Goal: Download file/media

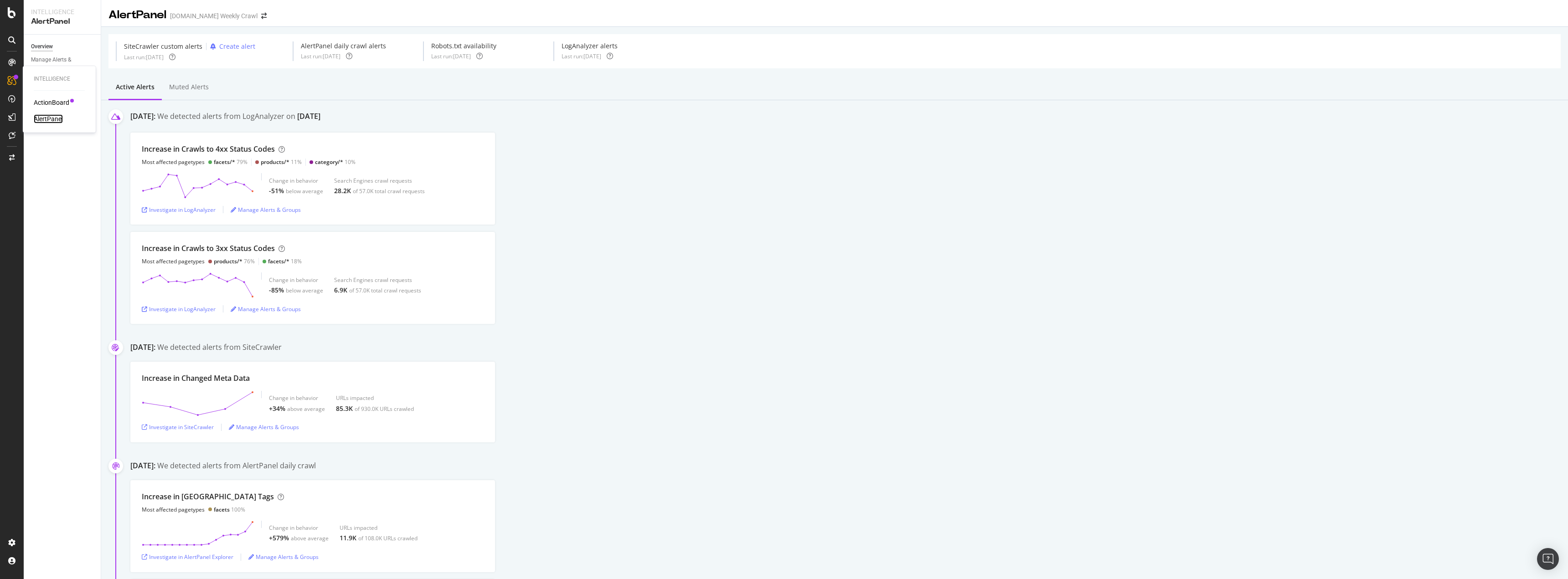
click at [46, 118] on div "AlertPanel" at bounding box center [47, 118] width 29 height 9
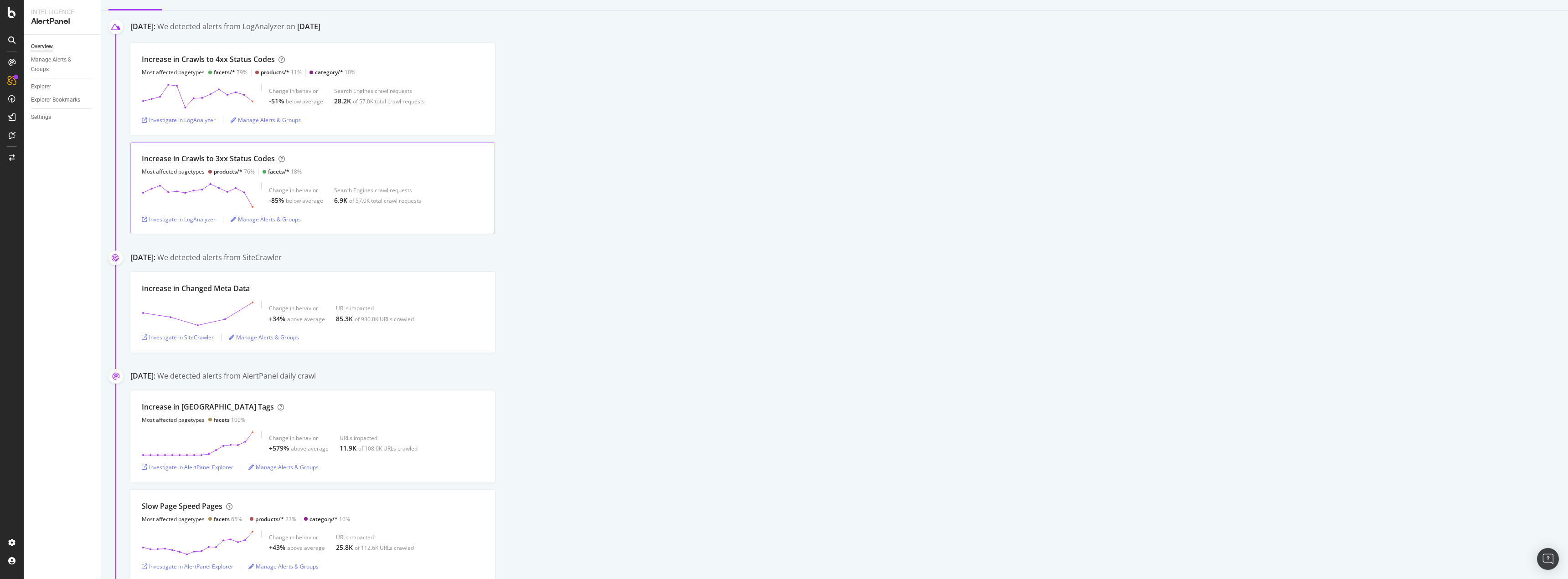
scroll to position [137, 0]
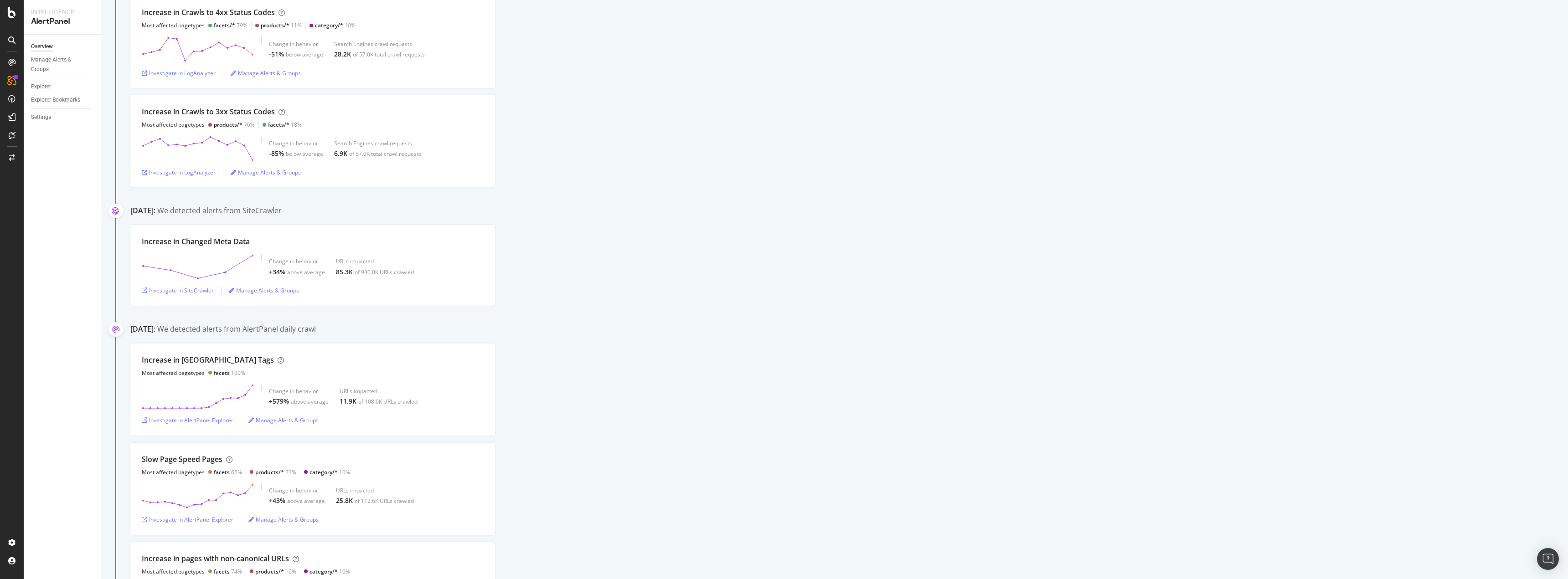
click at [11, 41] on icon at bounding box center [11, 40] width 7 height 7
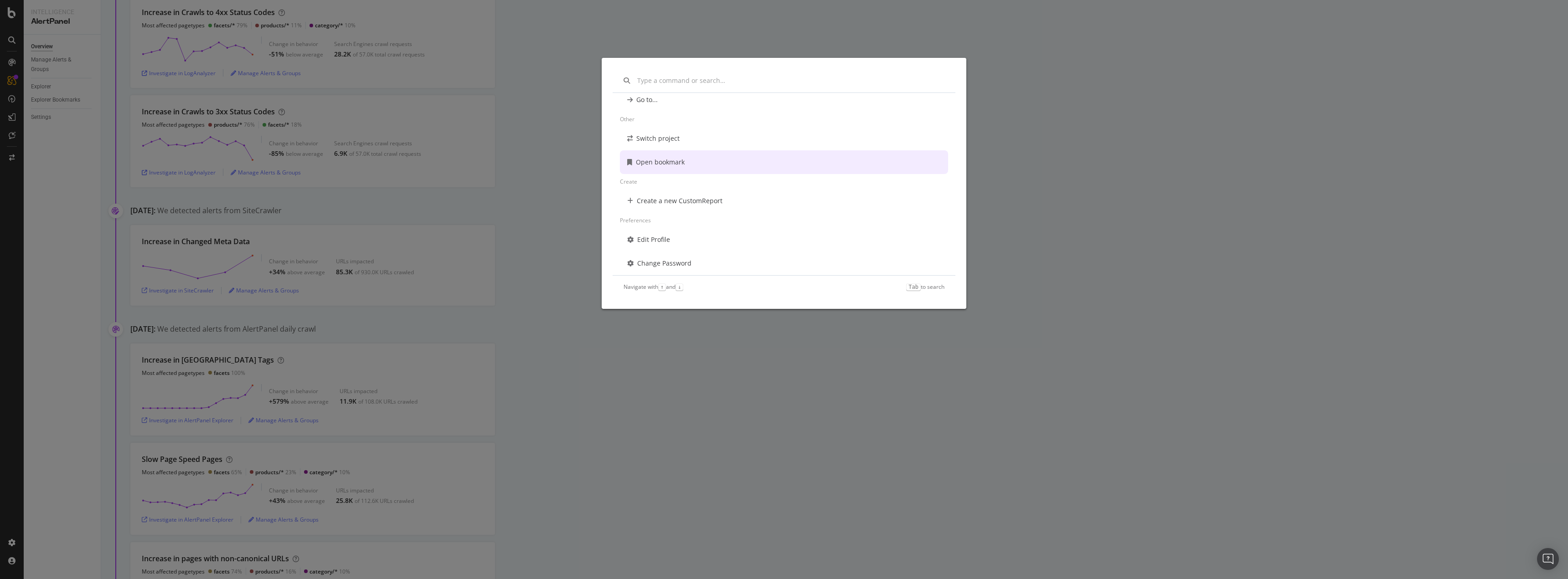
scroll to position [66, 0]
click at [228, 66] on div "Other Switch project Open bookmark Create Create a new CustomReport Preferences…" at bounding box center [784, 290] width 1568 height 579
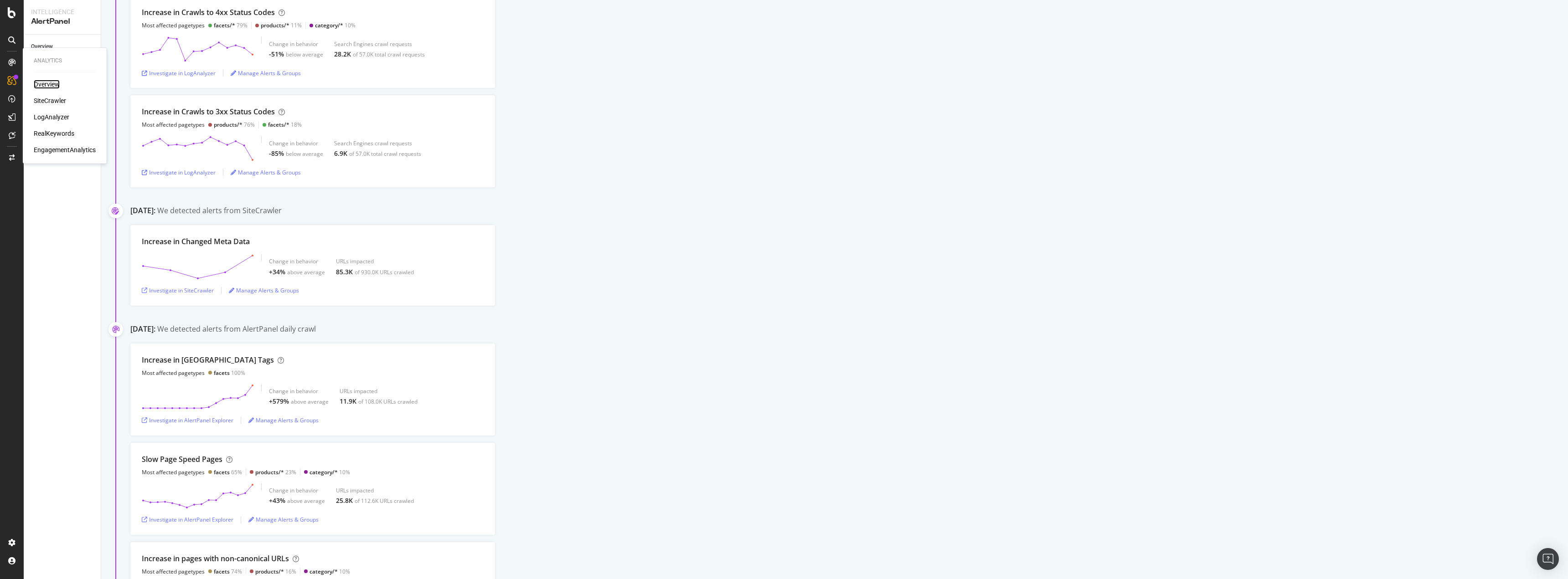
click at [40, 82] on div "Overview" at bounding box center [47, 84] width 26 height 9
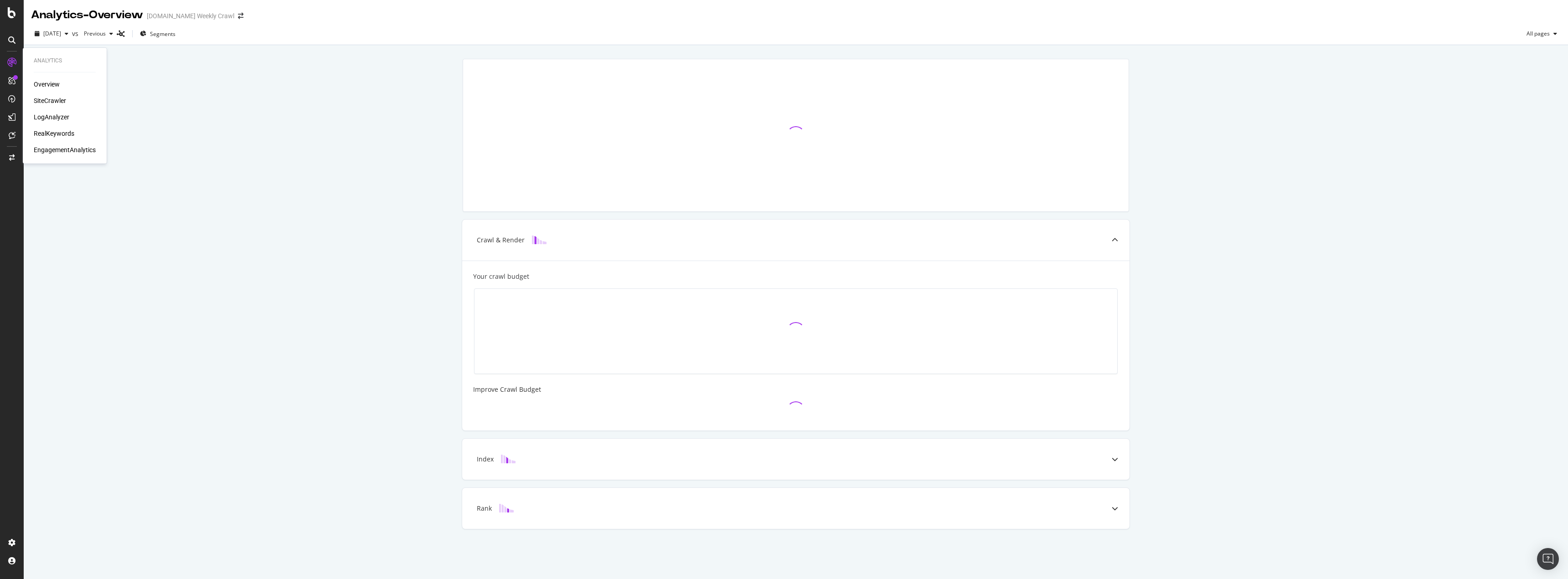
click at [47, 105] on div "Overview SiteCrawler LogAnalyzer RealKeywords EngagementAnalytics" at bounding box center [64, 117] width 62 height 75
click at [48, 103] on div "SiteCrawler" at bounding box center [49, 101] width 32 height 9
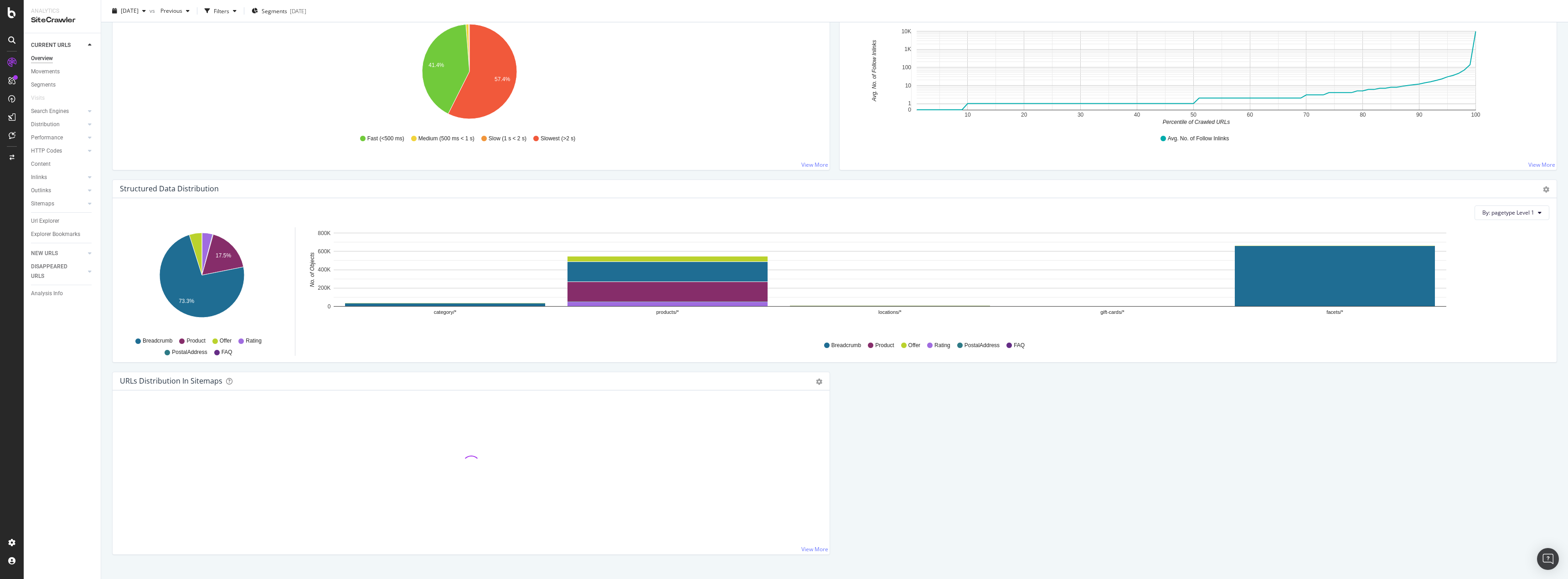
scroll to position [742, 0]
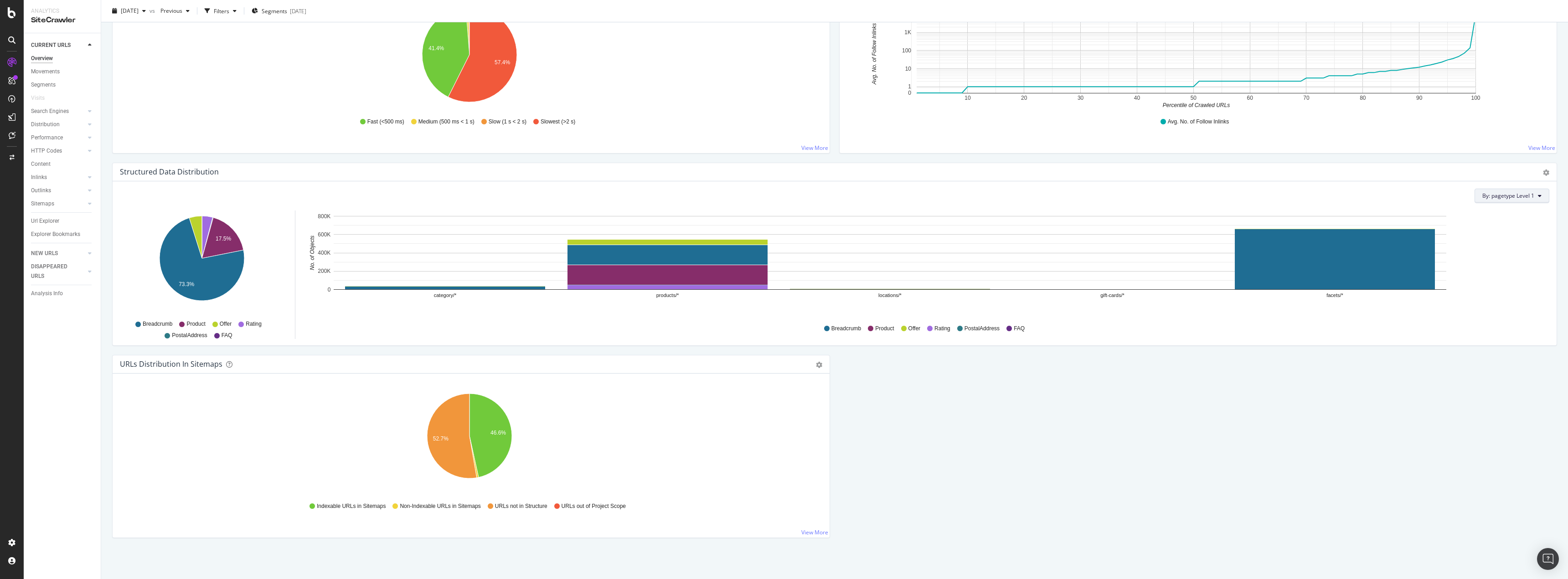
click at [1515, 200] on button "By: pagetype Level 1" at bounding box center [1512, 196] width 75 height 15
click at [1515, 198] on span "By: pagetype Level 1" at bounding box center [1507, 196] width 52 height 8
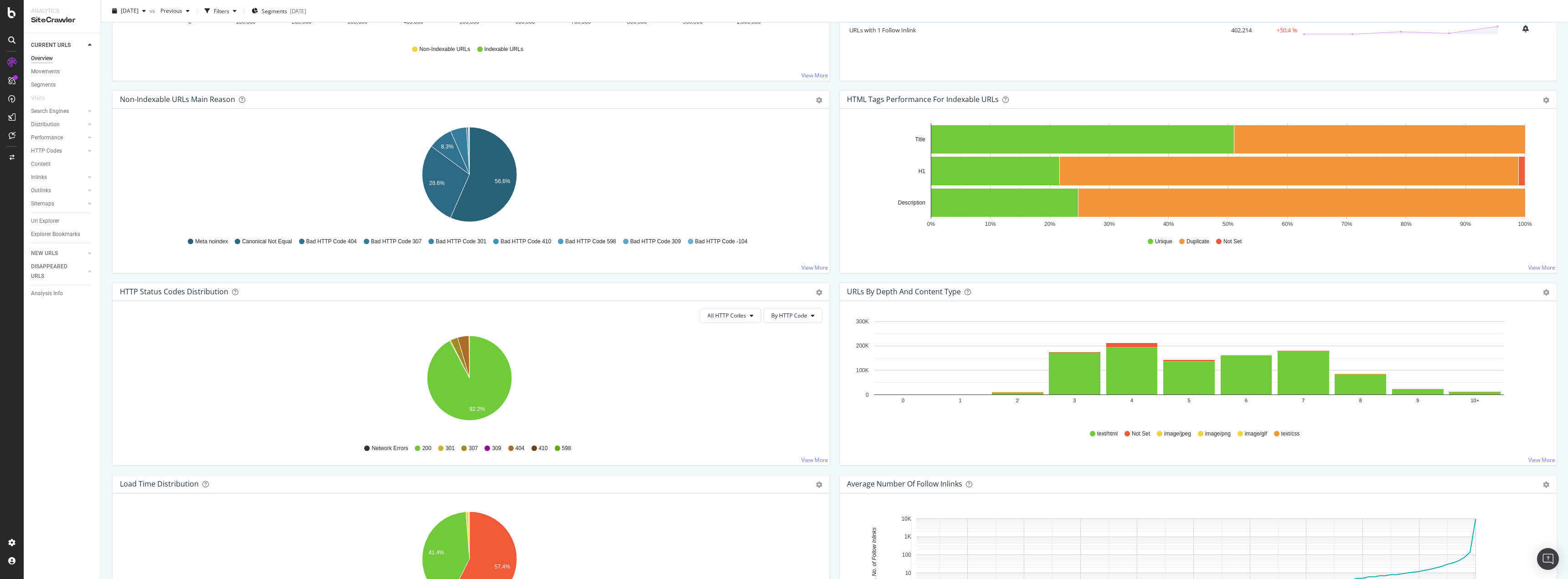
scroll to position [182, 0]
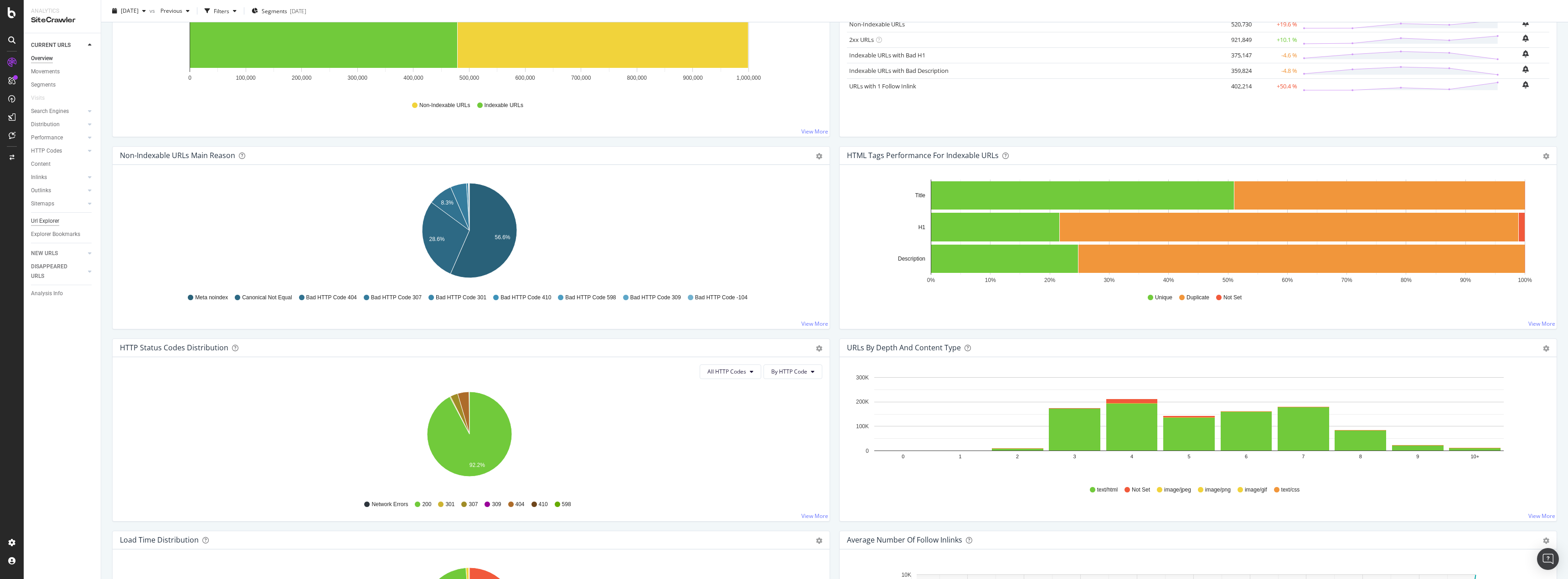
click at [58, 221] on div "Url Explorer" at bounding box center [45, 221] width 28 height 10
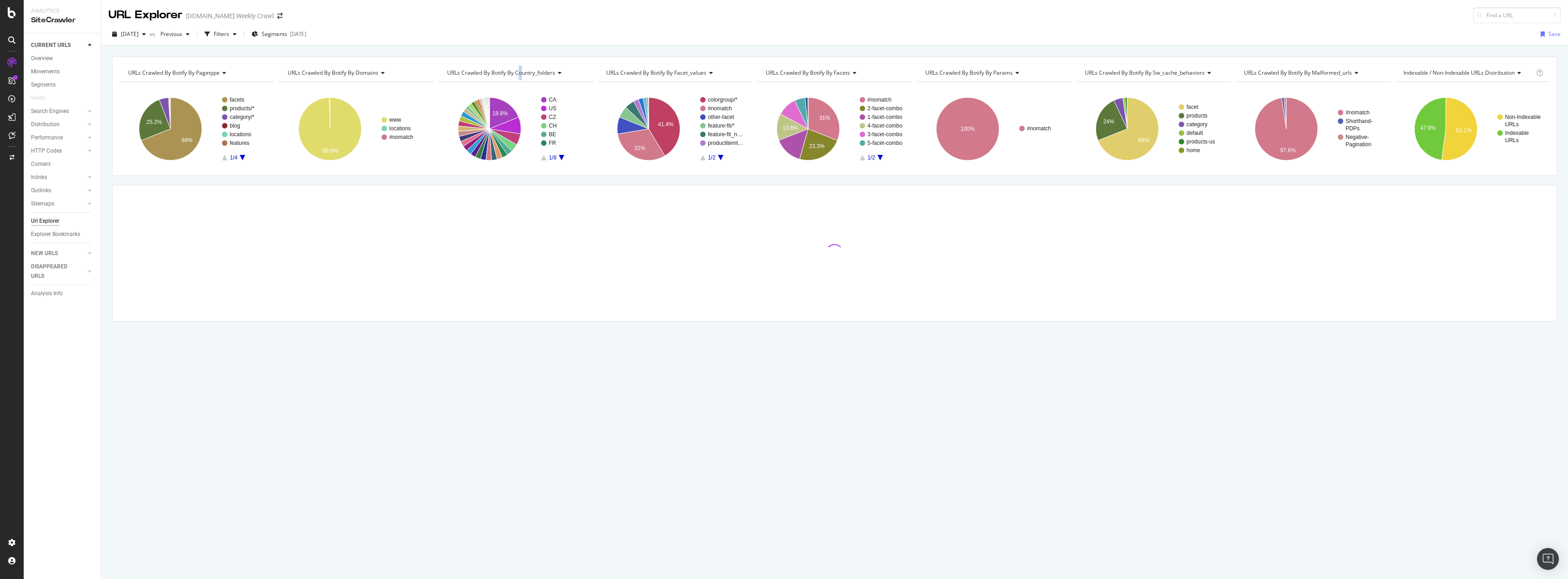
click at [521, 67] on div "URLs Crawled By Botify By country_folders" at bounding box center [514, 73] width 140 height 15
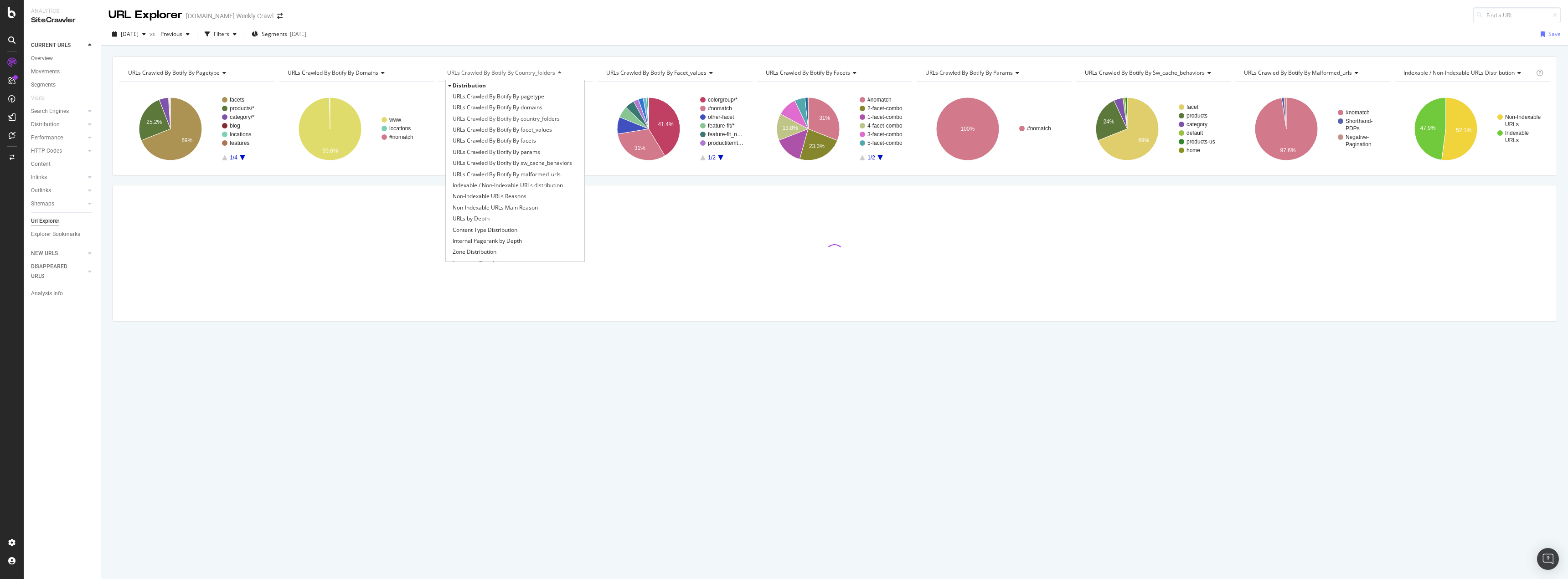
click at [543, 68] on div "URLs Crawled By Botify By country_folders" at bounding box center [514, 73] width 140 height 15
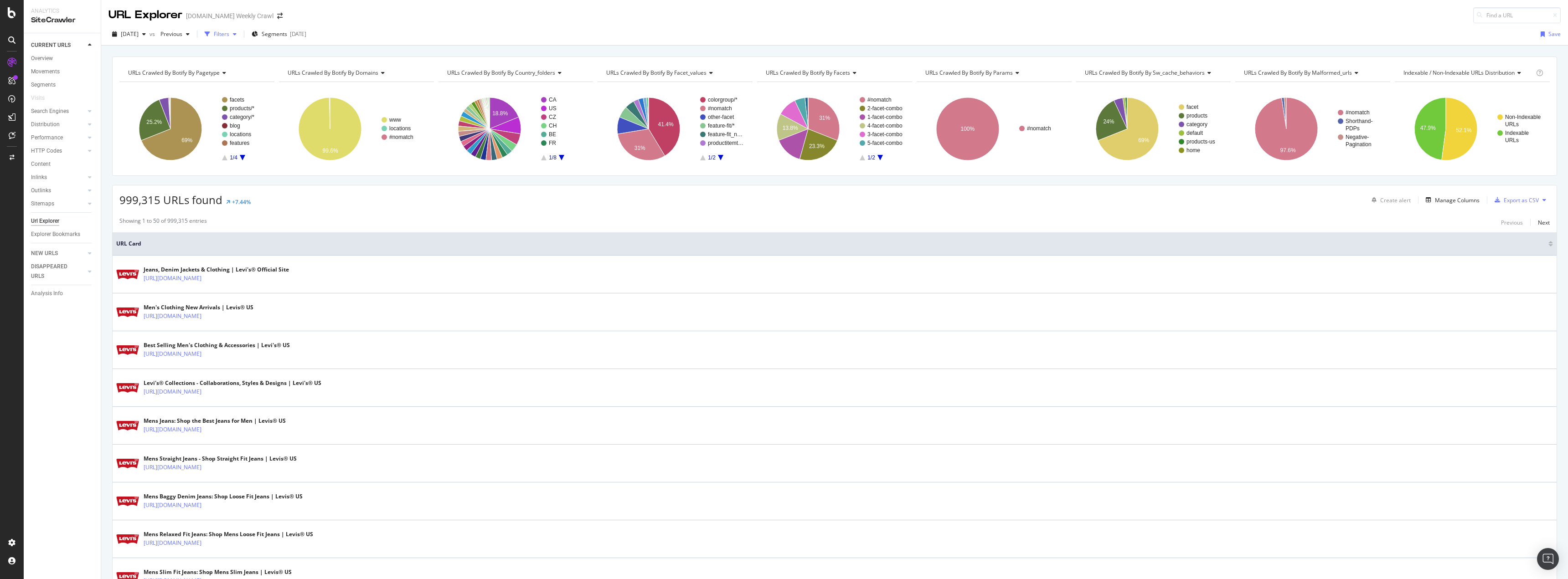
click at [229, 32] on div "Filters" at bounding box center [221, 33] width 16 height 8
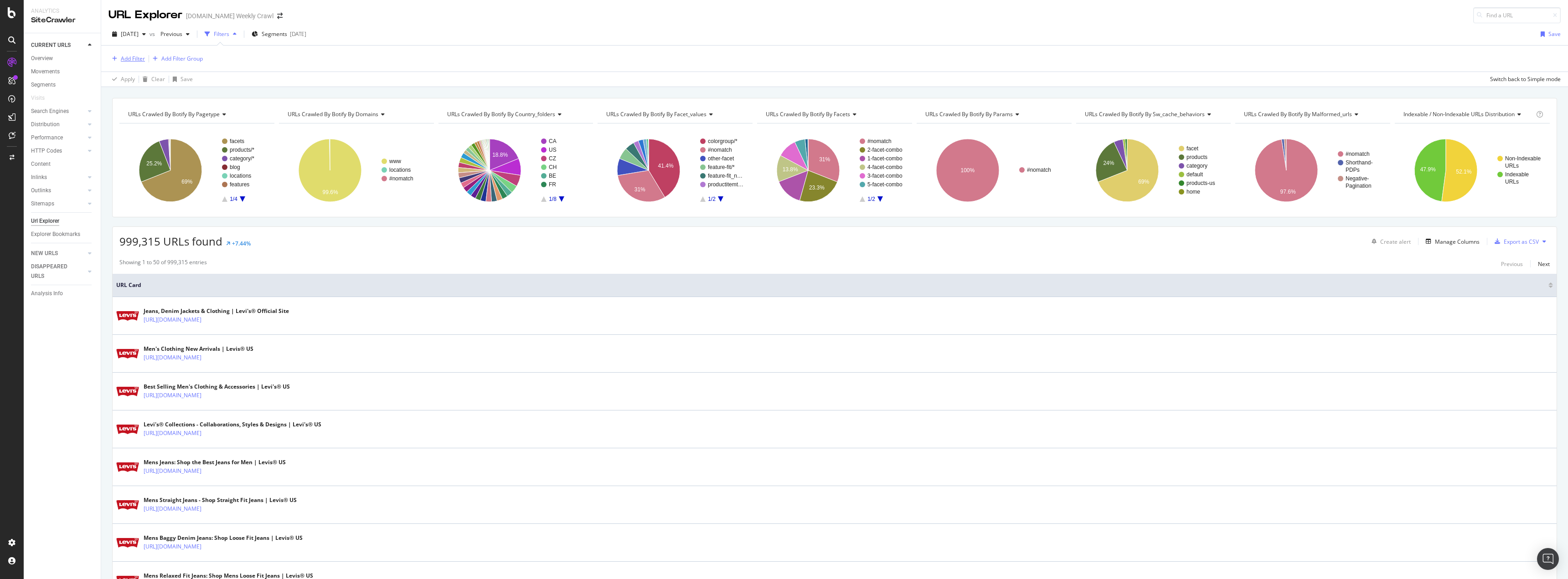
click at [140, 58] on div "Add Filter" at bounding box center [133, 58] width 25 height 8
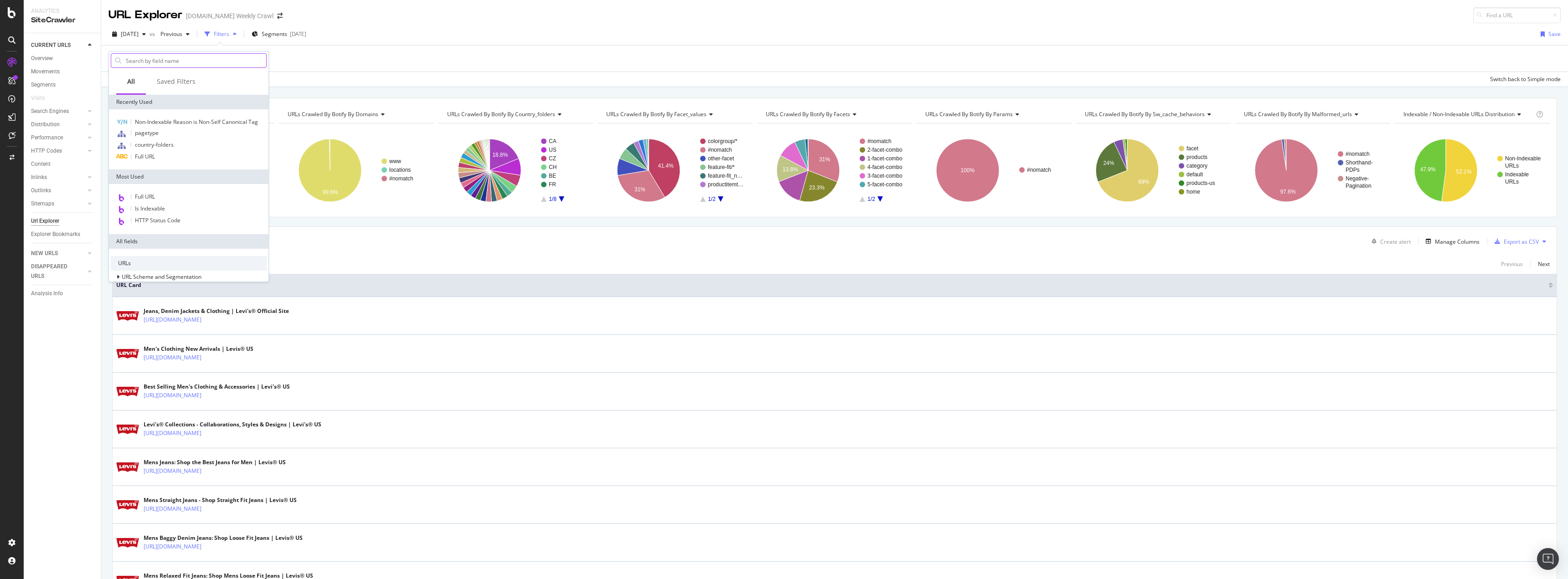
click at [198, 61] on input "text" at bounding box center [195, 61] width 141 height 14
type input "gb"
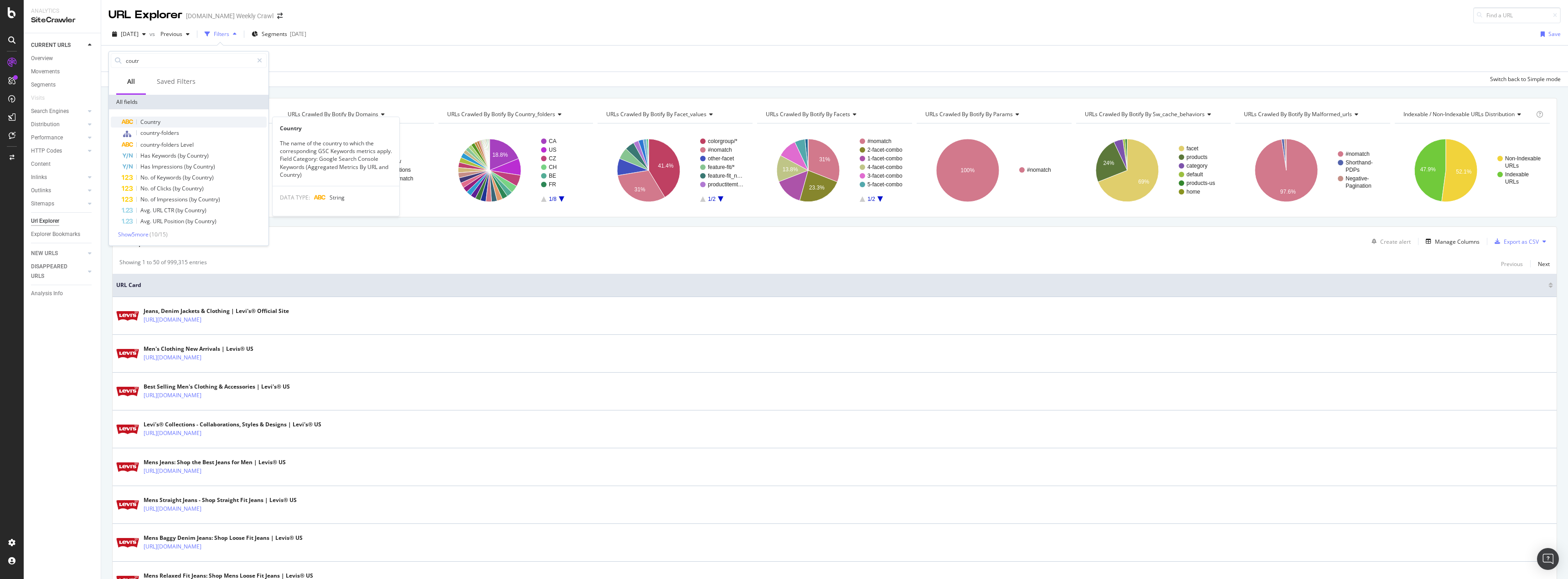
type input "coutr"
click at [147, 125] on span "Country" at bounding box center [150, 121] width 20 height 8
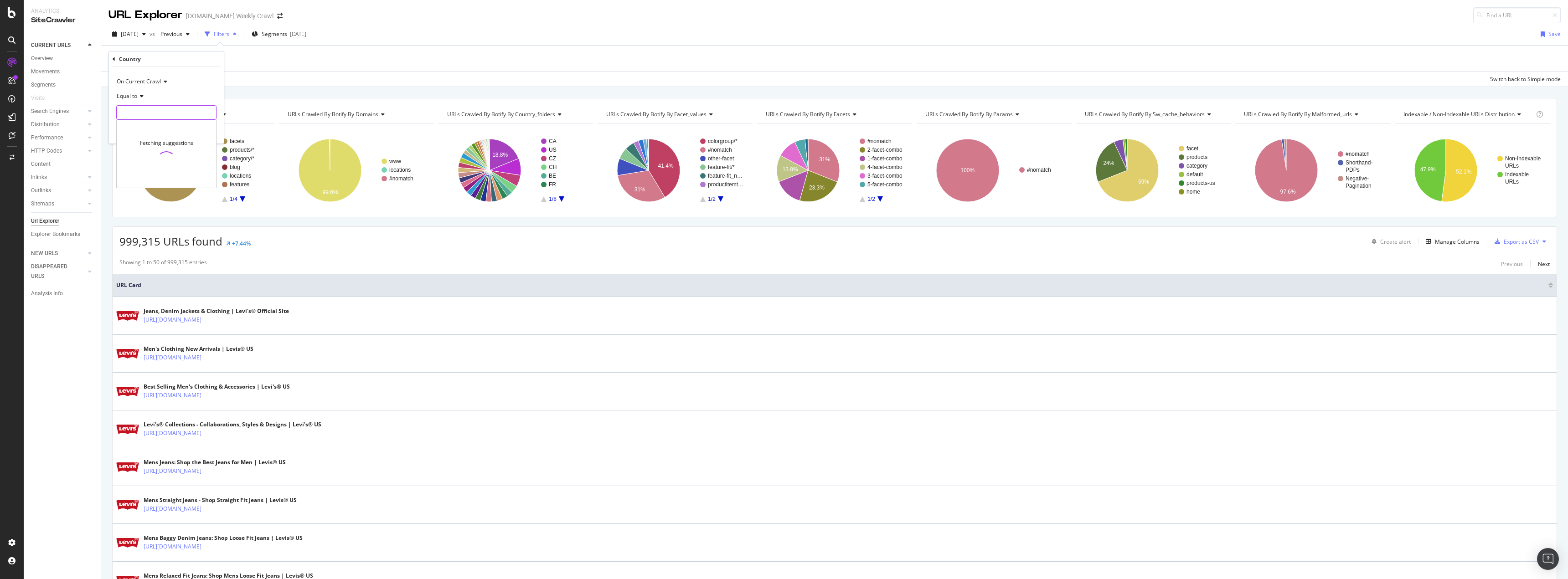
click at [165, 109] on input "text" at bounding box center [166, 112] width 99 height 15
type input "G"
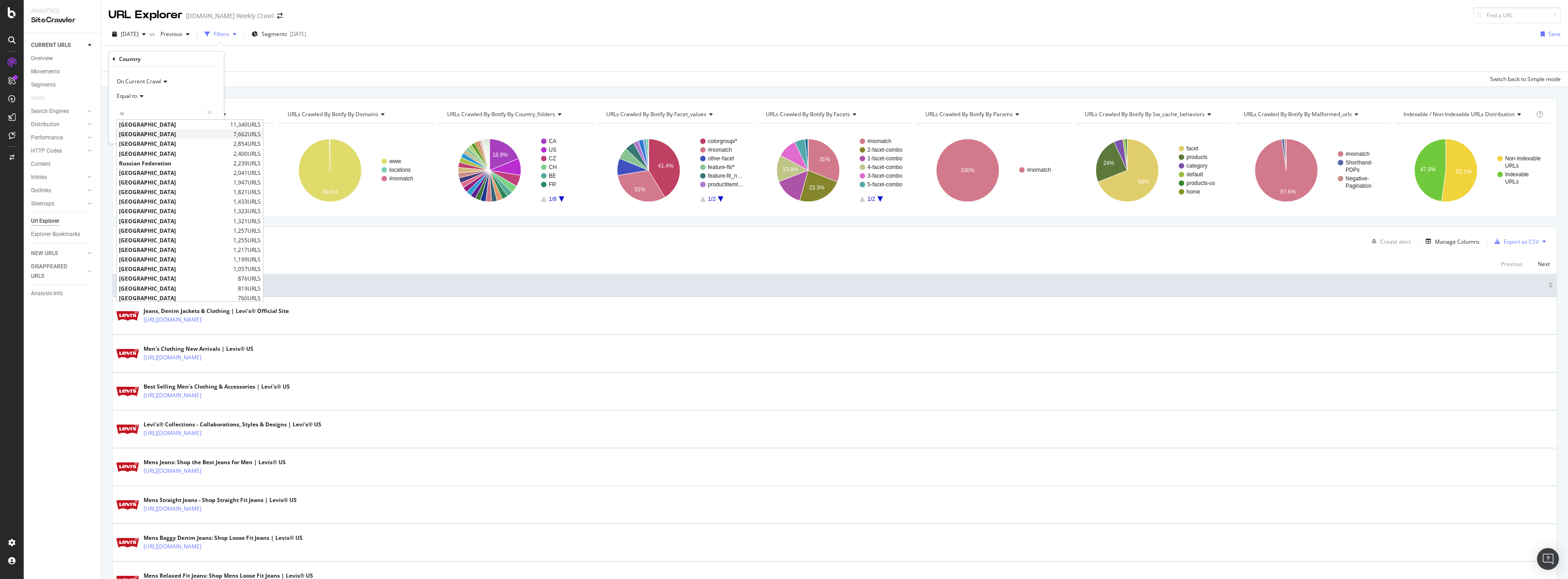
click at [234, 135] on span "7,662 URLS" at bounding box center [247, 133] width 27 height 8
type input "[GEOGRAPHIC_DATA]"
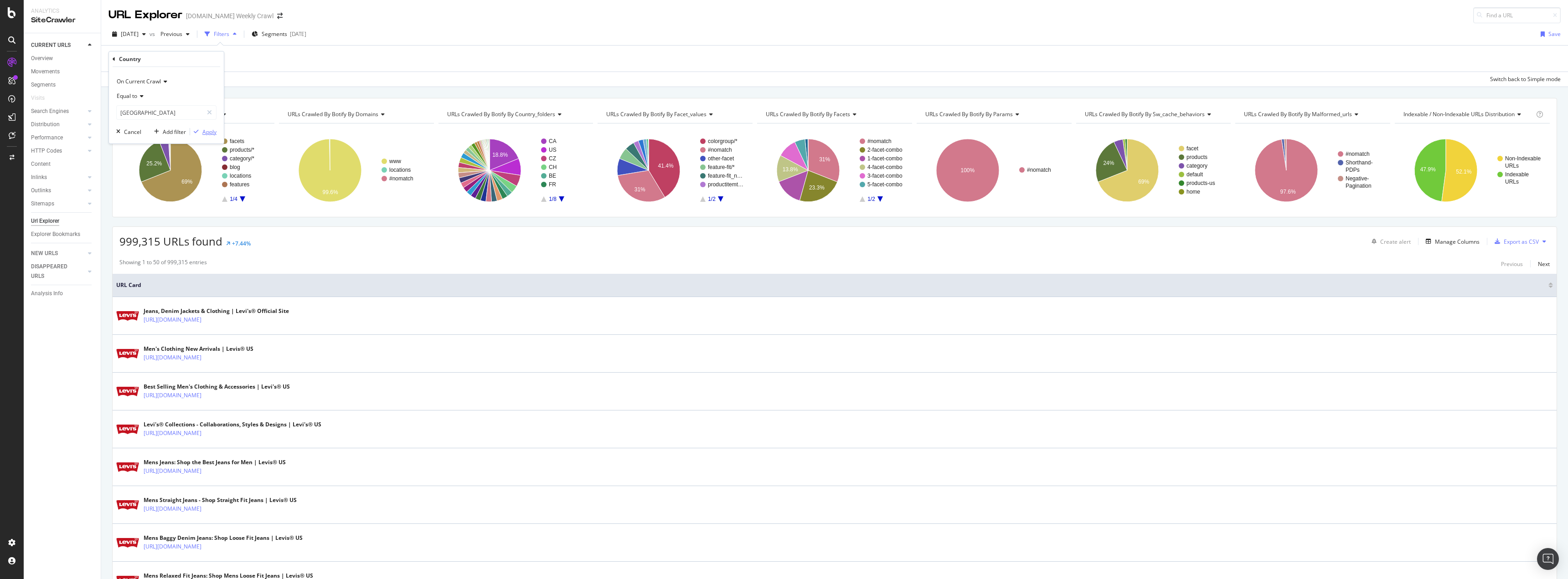
click at [201, 134] on div "button" at bounding box center [196, 132] width 12 height 5
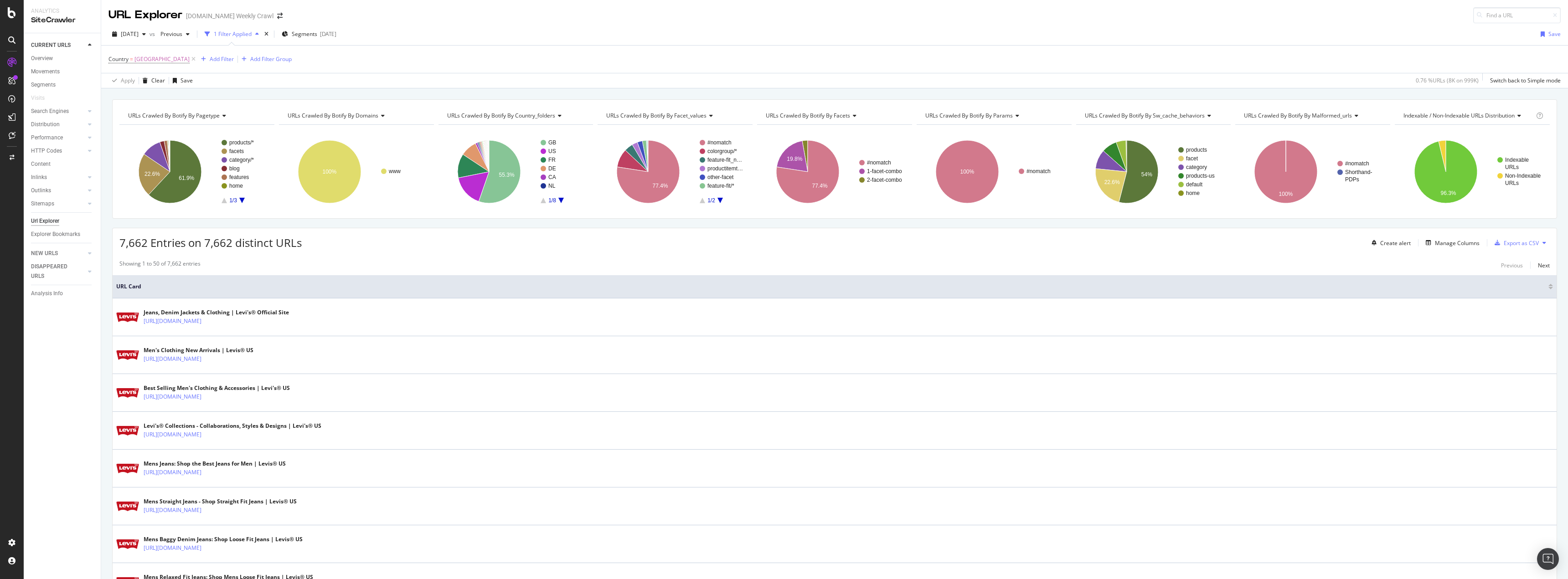
click at [241, 198] on icon "A chart." at bounding box center [242, 200] width 5 height 5
click at [210, 58] on div "Add Filter" at bounding box center [222, 59] width 25 height 8
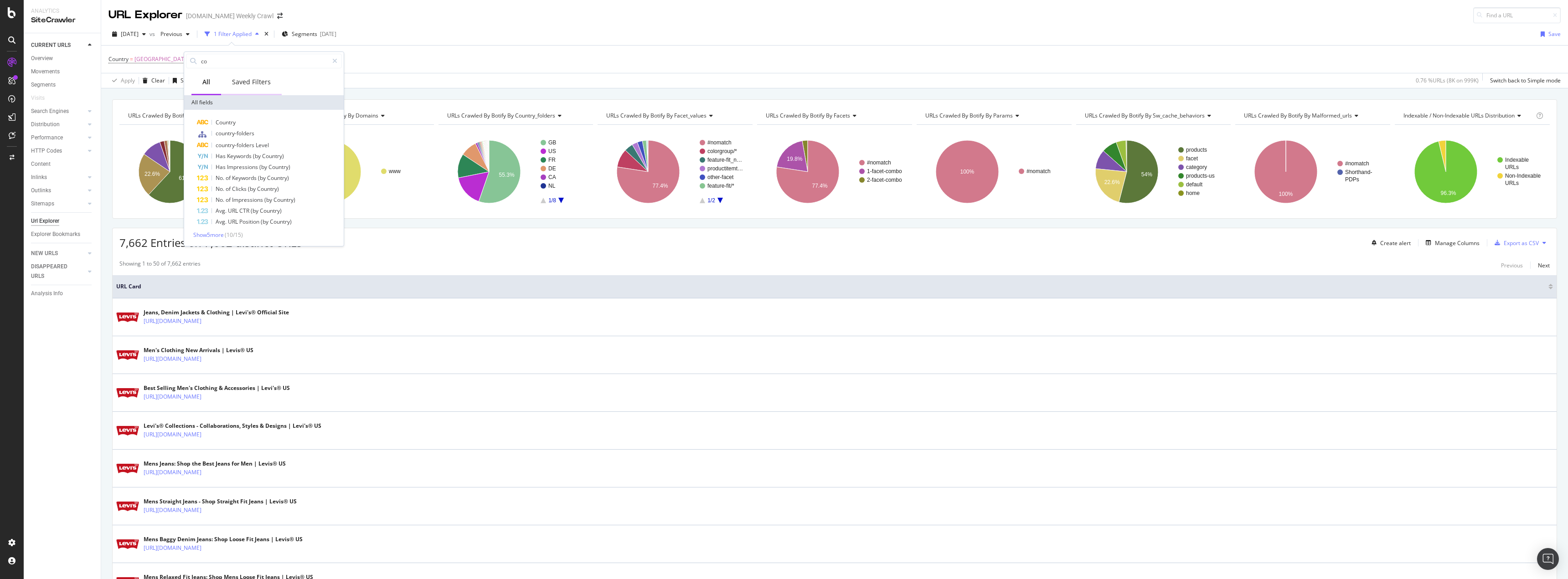
type input "c"
type input "folder"
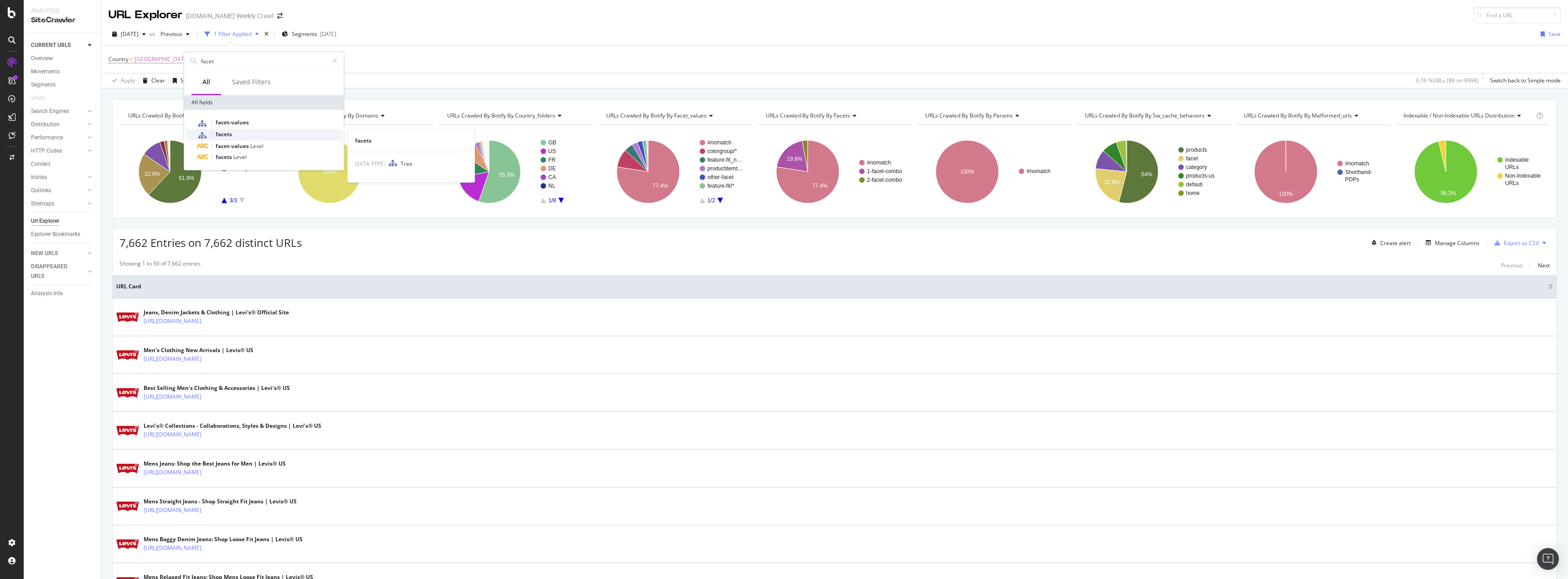
type input "facet"
click at [248, 130] on div "facets" at bounding box center [269, 134] width 145 height 11
click at [278, 148] on div "Apply" at bounding box center [284, 149] width 14 height 8
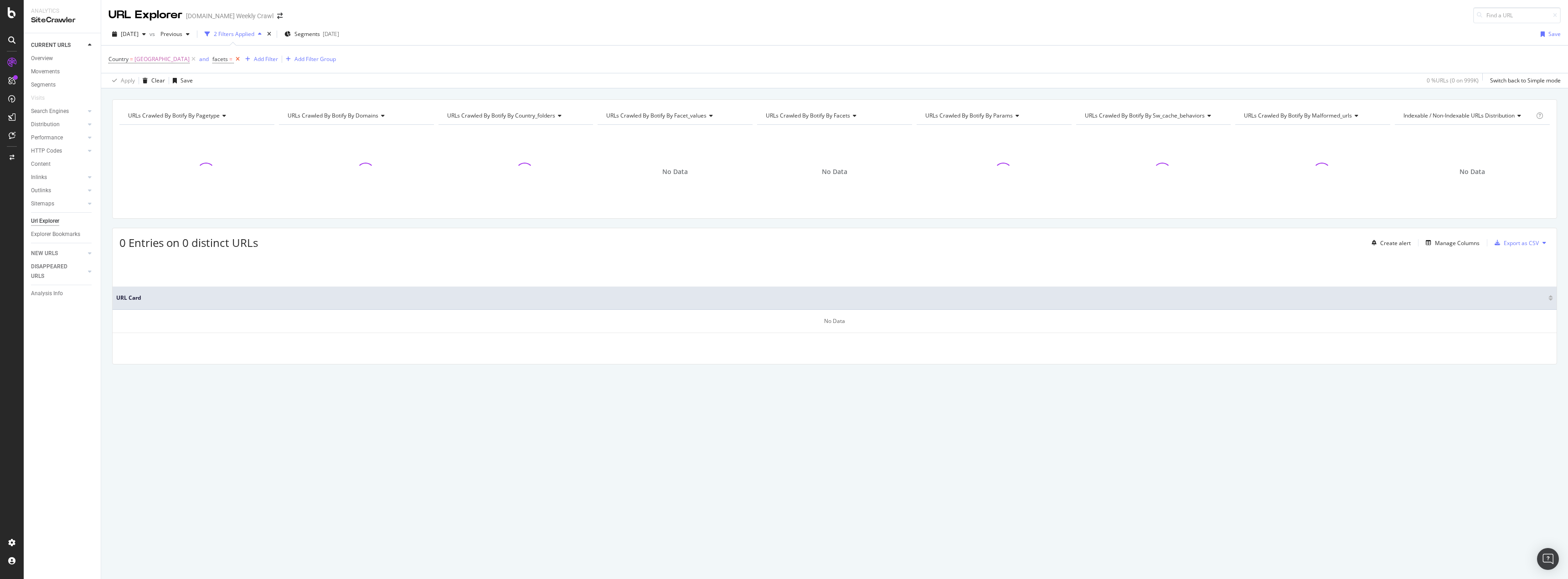
click at [234, 56] on icon at bounding box center [237, 59] width 8 height 9
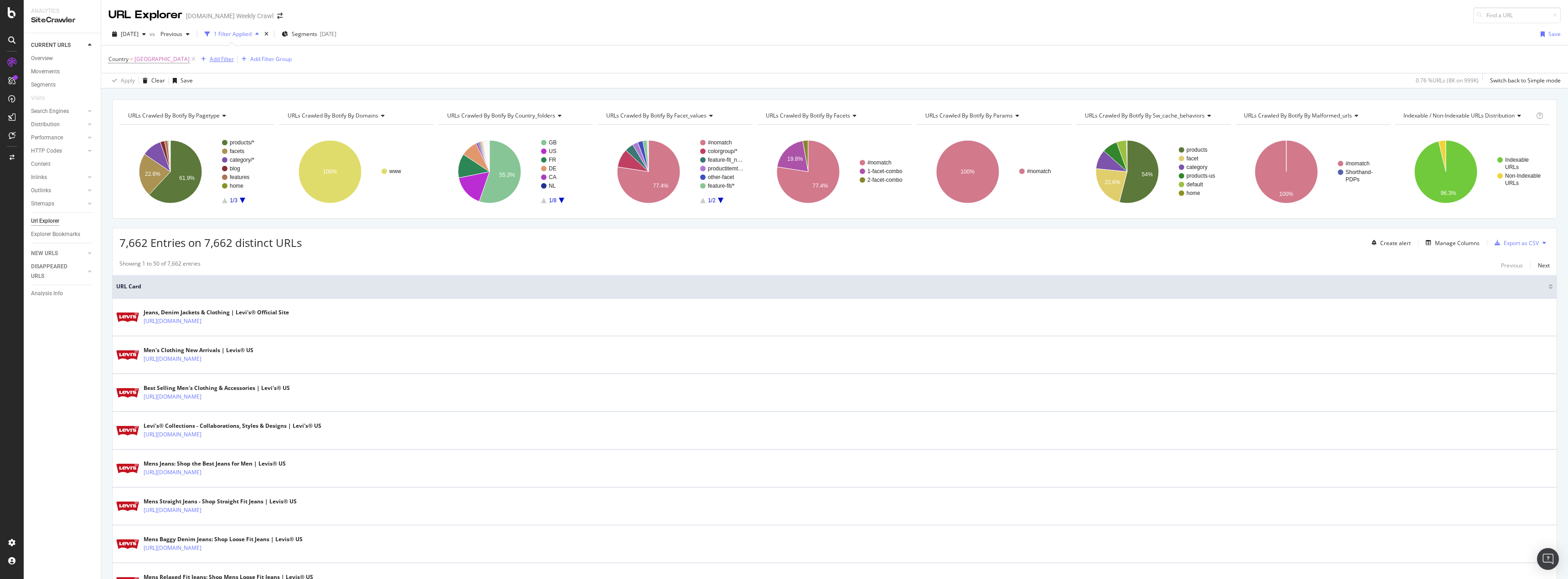
click at [211, 60] on div "Add Filter" at bounding box center [222, 59] width 25 height 8
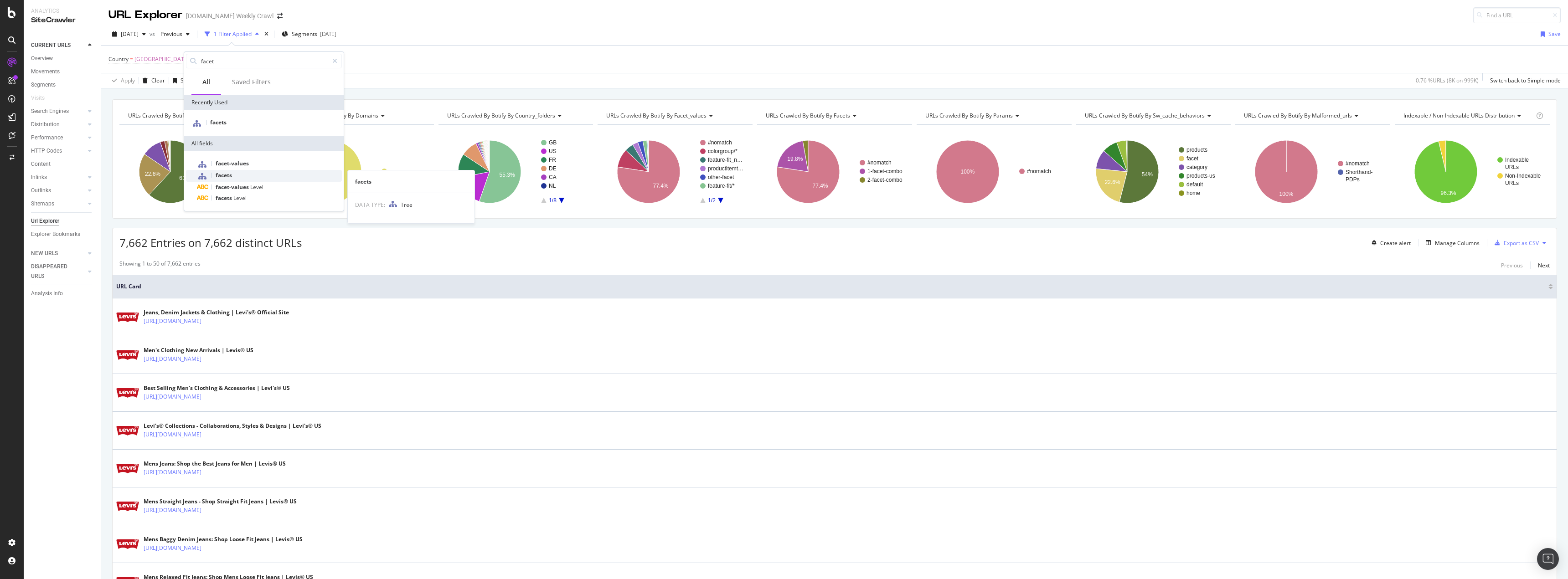
click at [241, 176] on div "facets" at bounding box center [269, 175] width 145 height 11
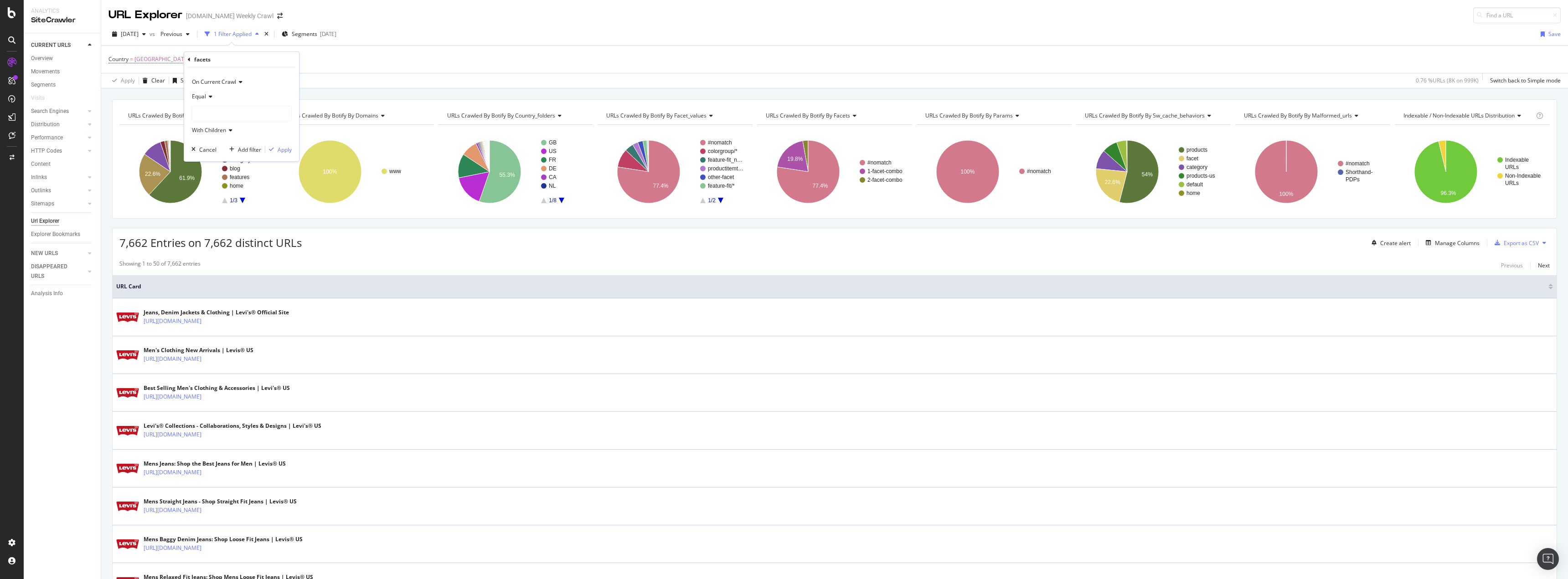
click at [239, 120] on div at bounding box center [241, 113] width 99 height 15
click at [239, 116] on div at bounding box center [241, 113] width 99 height 15
click at [240, 114] on div at bounding box center [241, 113] width 99 height 15
click at [235, 117] on div at bounding box center [241, 113] width 99 height 15
click at [190, 62] on div "facets" at bounding box center [241, 60] width 108 height 16
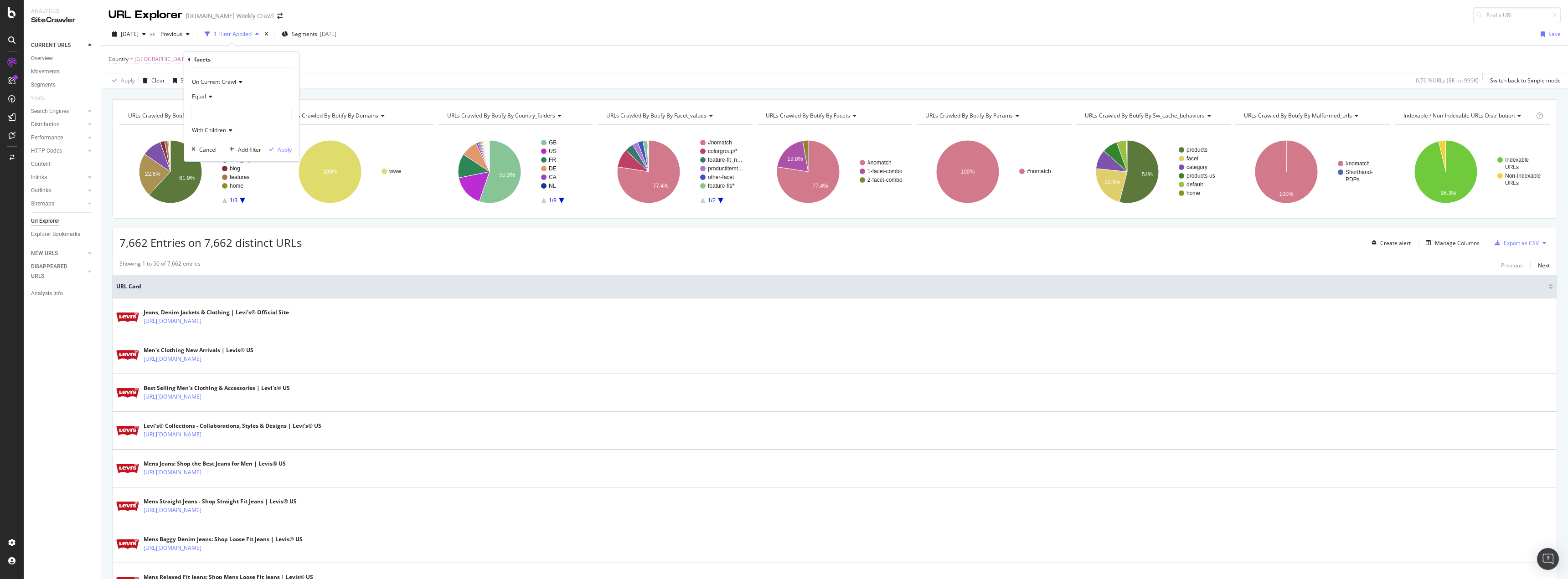
click at [190, 61] on icon at bounding box center [189, 60] width 3 height 5
click at [200, 64] on button "Add Filter" at bounding box center [216, 59] width 37 height 11
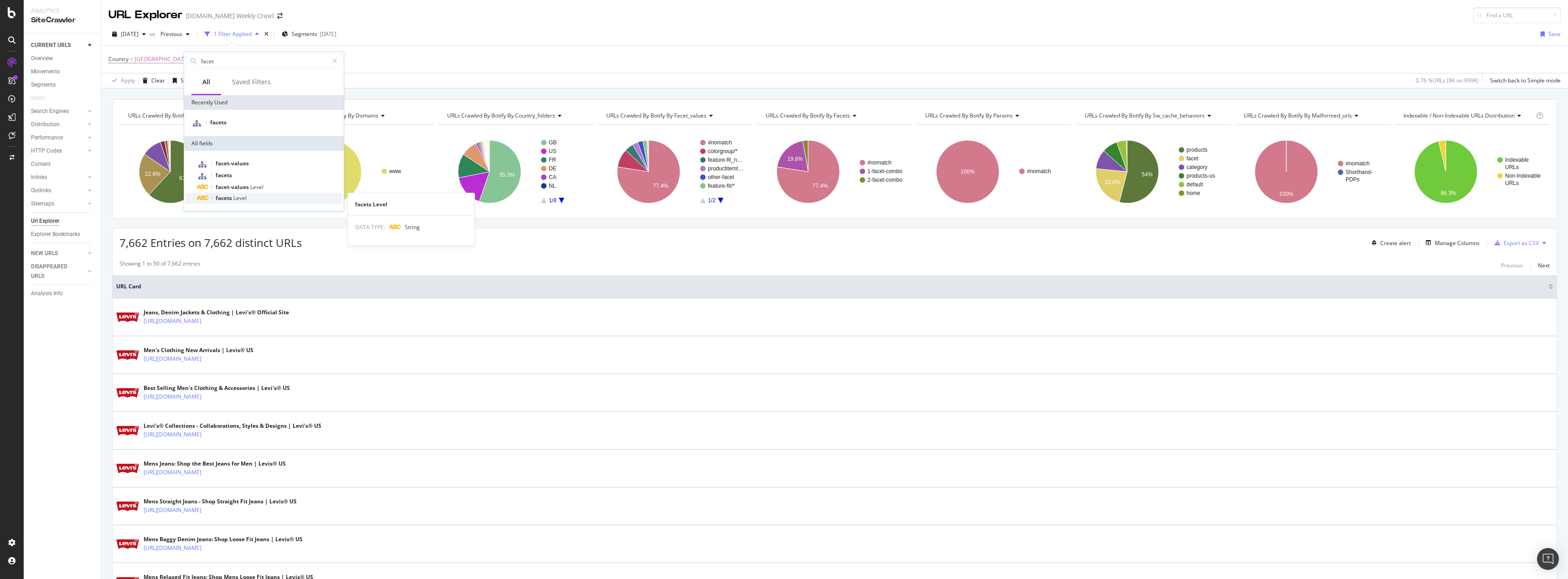
click at [241, 194] on div "facets Level" at bounding box center [269, 198] width 145 height 11
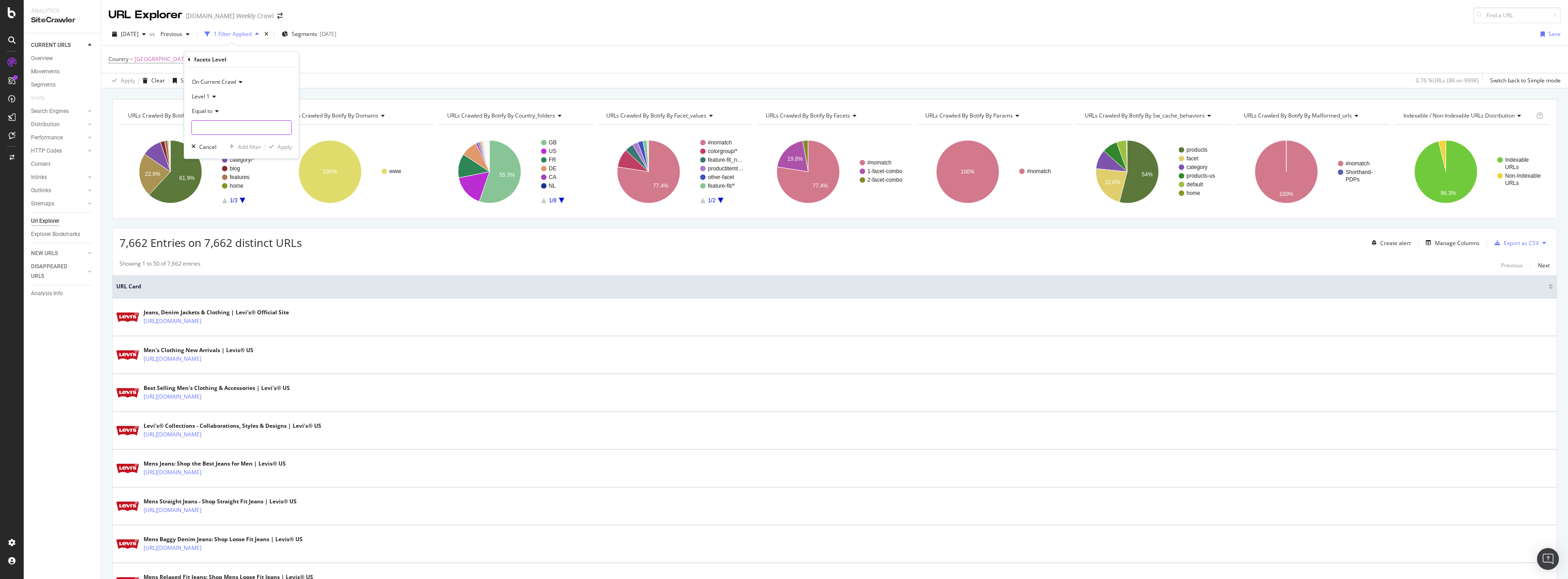
click at [233, 126] on input "text" at bounding box center [241, 127] width 99 height 15
click at [370, 246] on div "7,662 Entries on 7,662 distinct URLs Create alert Manage Columns Export as CSV" at bounding box center [834, 239] width 1444 height 22
click at [244, 200] on rect "A chart." at bounding box center [244, 171] width 45 height 63
click at [160, 172] on text "22.6%" at bounding box center [153, 174] width 16 height 6
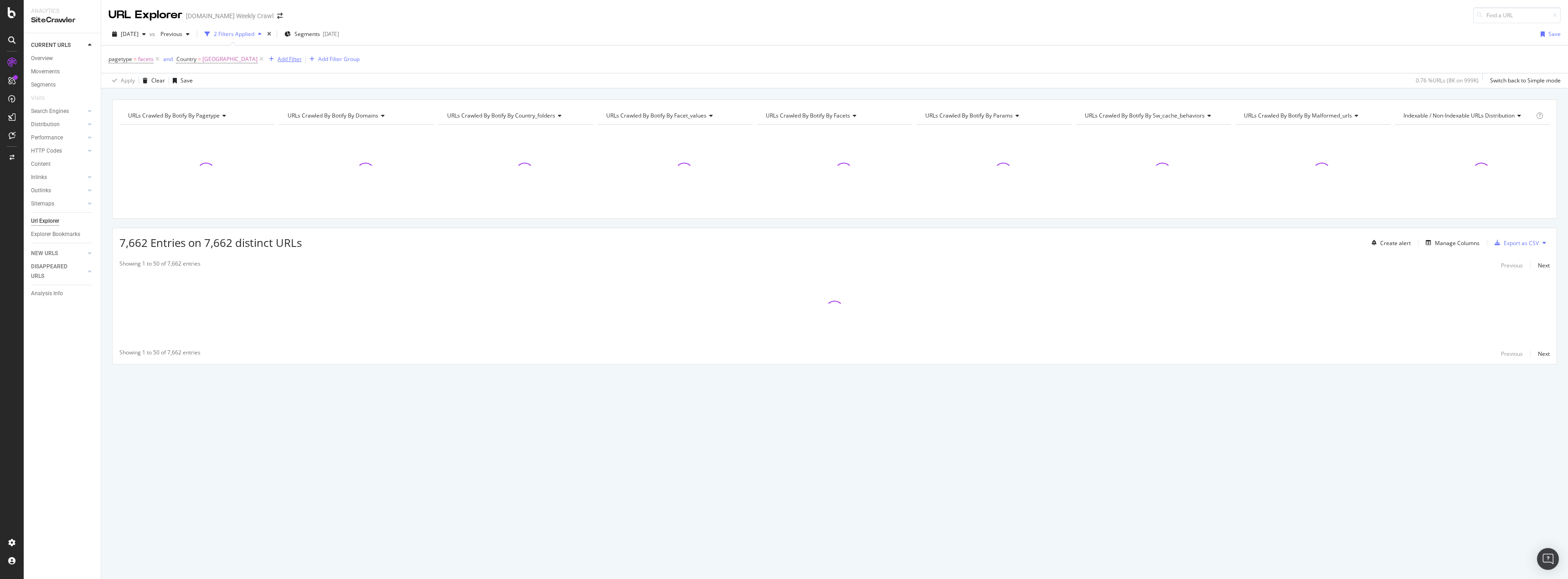
click at [265, 59] on div "button" at bounding box center [271, 59] width 12 height 5
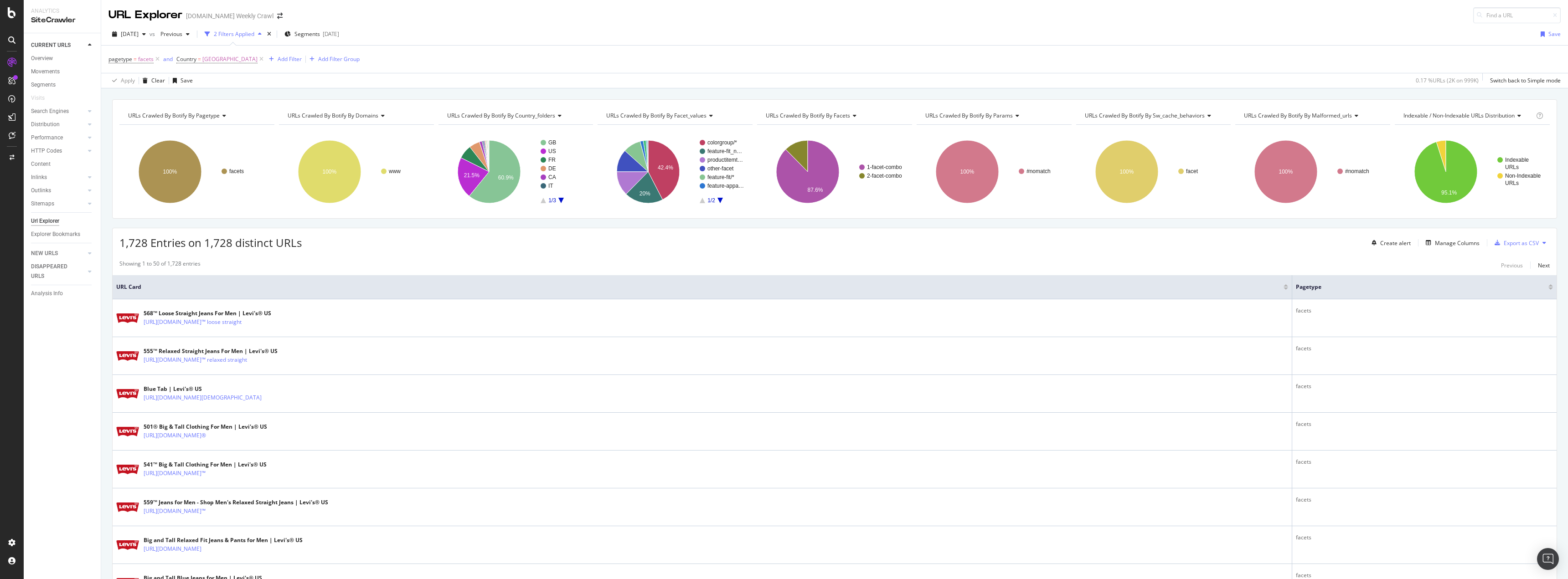
click at [1428, 243] on div "button" at bounding box center [1428, 243] width 13 height 5
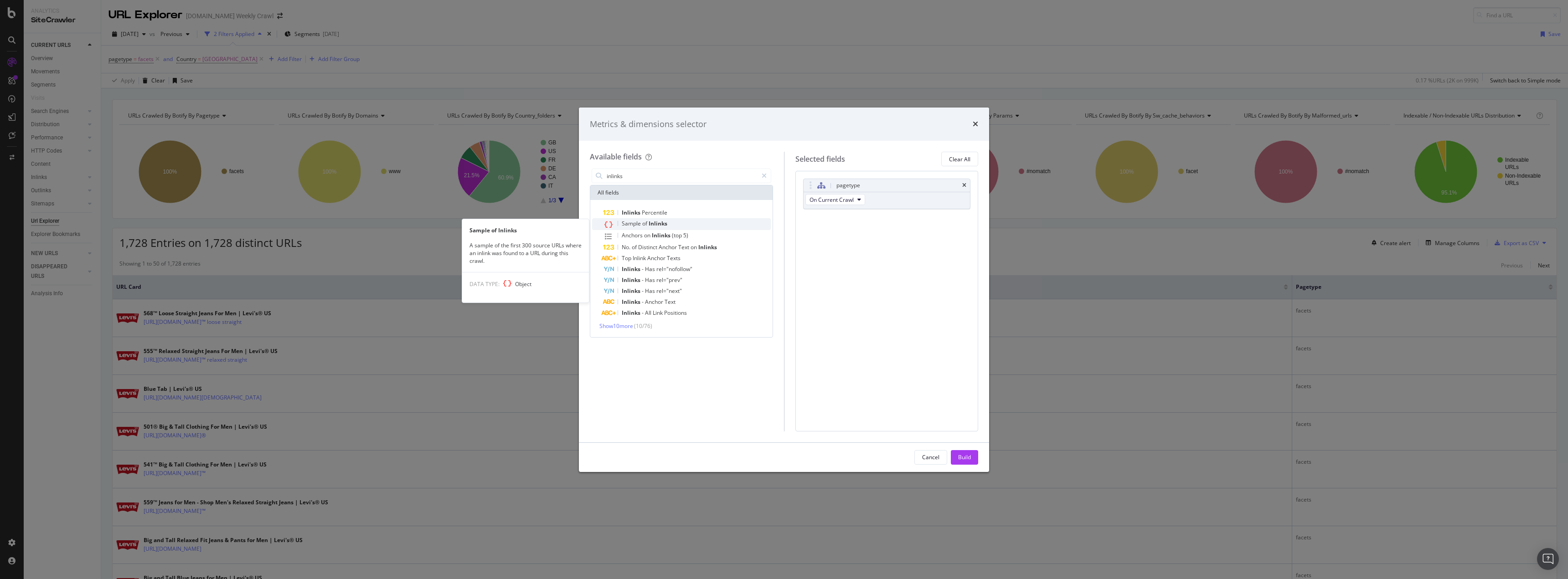
type input "inlinks"
click at [669, 226] on div "Sample of Inlinks" at bounding box center [687, 224] width 168 height 11
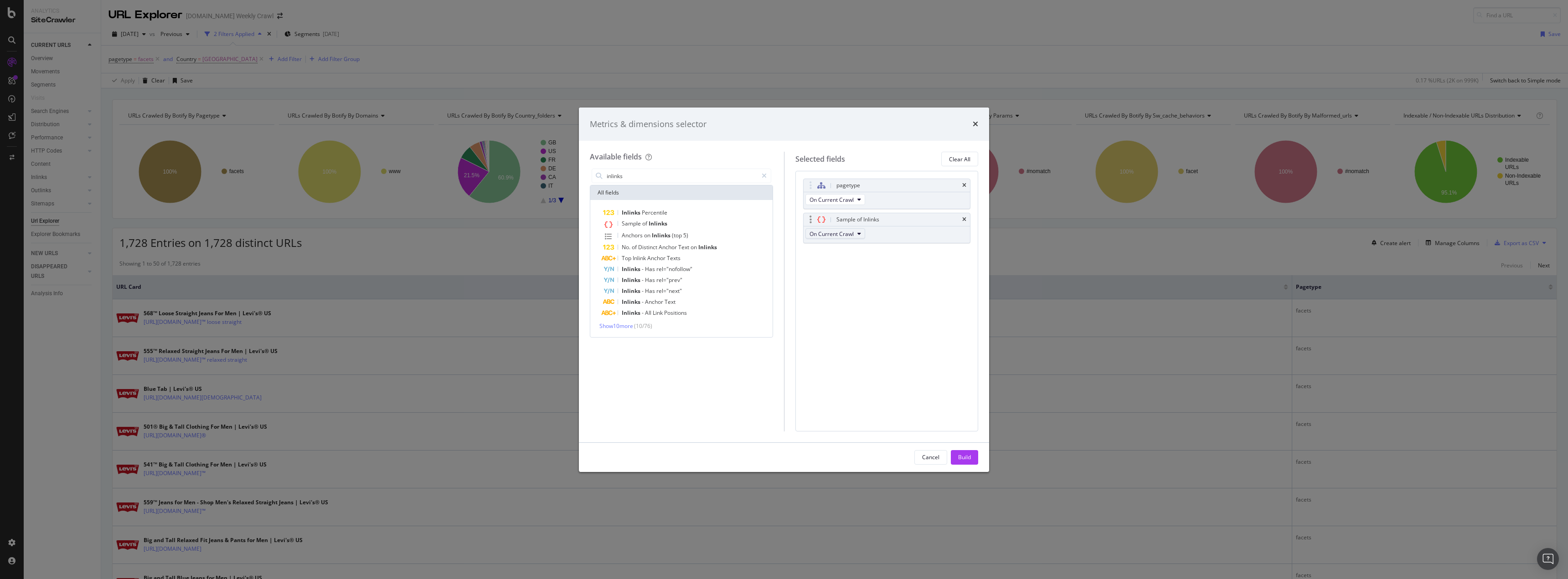
click at [854, 229] on button "On Current Crawl" at bounding box center [835, 233] width 60 height 11
click at [852, 231] on span "On Current Crawl" at bounding box center [831, 233] width 44 height 8
click at [846, 239] on div "On Current Crawl" at bounding box center [836, 234] width 65 height 17
click at [846, 236] on span "On Current Crawl" at bounding box center [831, 233] width 44 height 8
click at [832, 252] on span "On Current Crawl" at bounding box center [838, 249] width 52 height 8
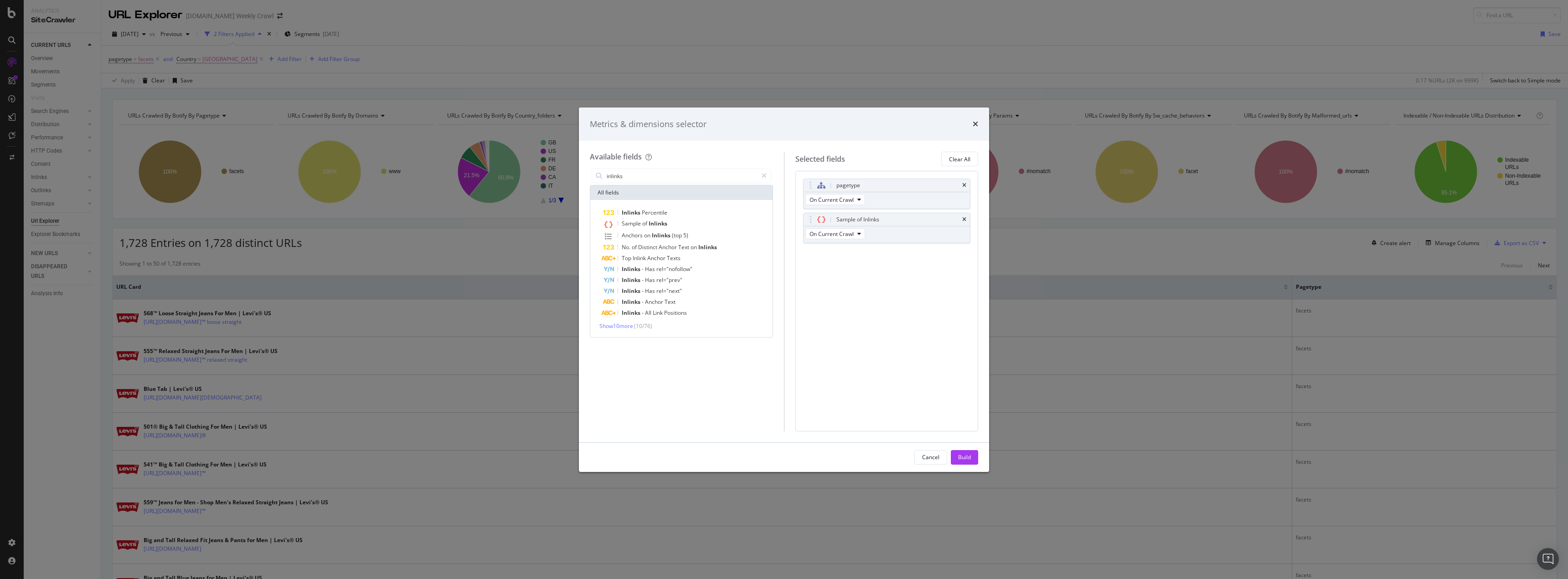
click at [948, 411] on div "pagetype On Current Crawl Sample of Inlinks On Current Crawl You can use this f…" at bounding box center [887, 301] width 183 height 260
click at [957, 453] on button "Build" at bounding box center [964, 457] width 27 height 15
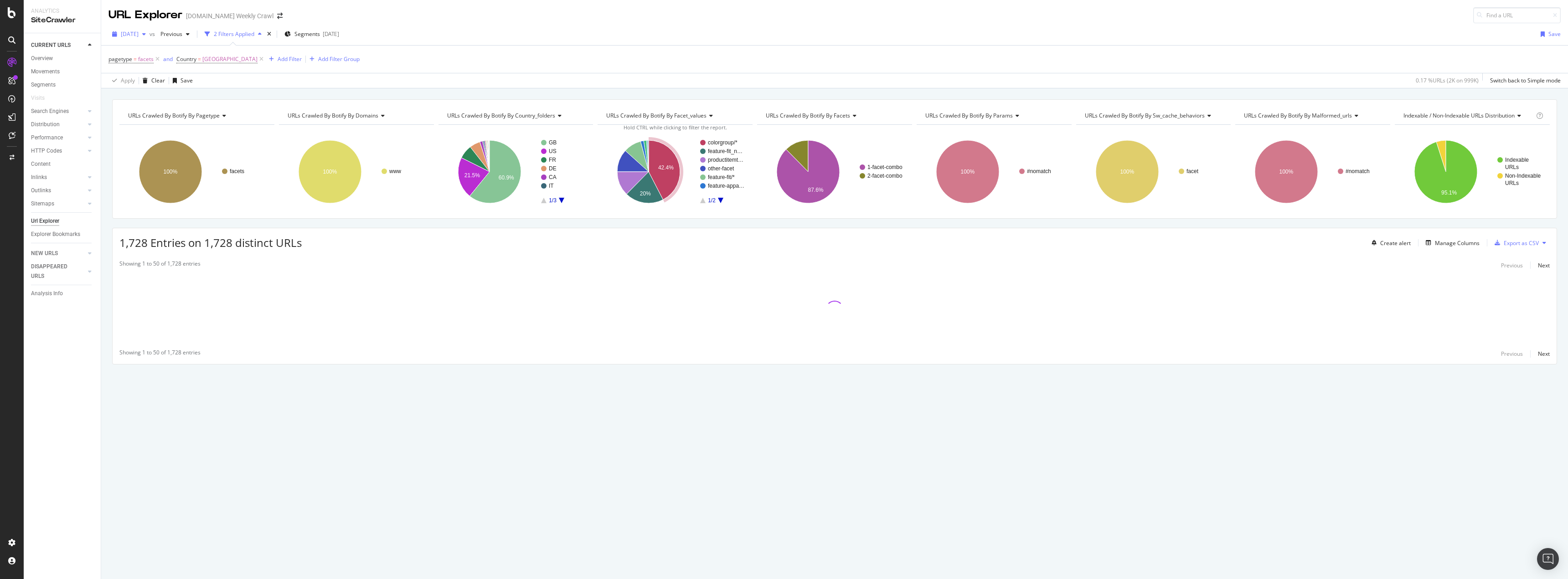
click at [139, 34] on span "[DATE]" at bounding box center [130, 33] width 18 height 8
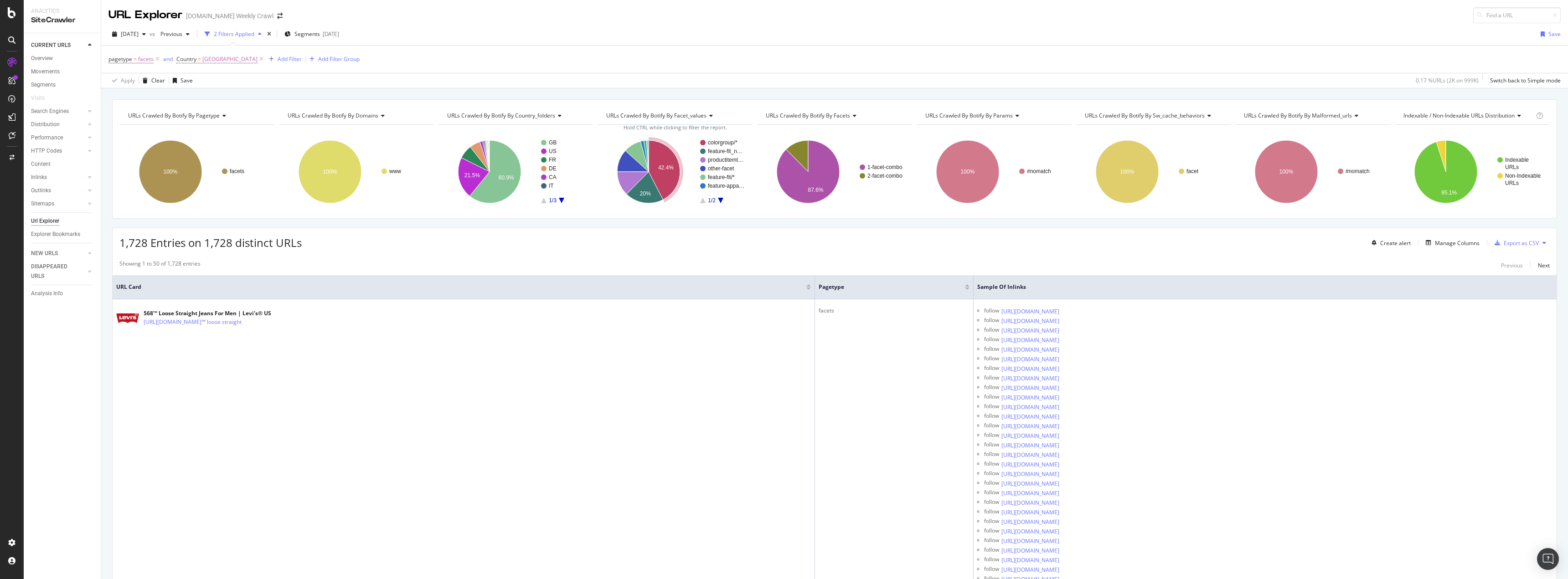
click at [334, 262] on div "Showing 1 to 50 of 1,728 entries Previous Next" at bounding box center [834, 265] width 1444 height 11
click at [1427, 239] on div "Manage Columns" at bounding box center [1450, 242] width 57 height 10
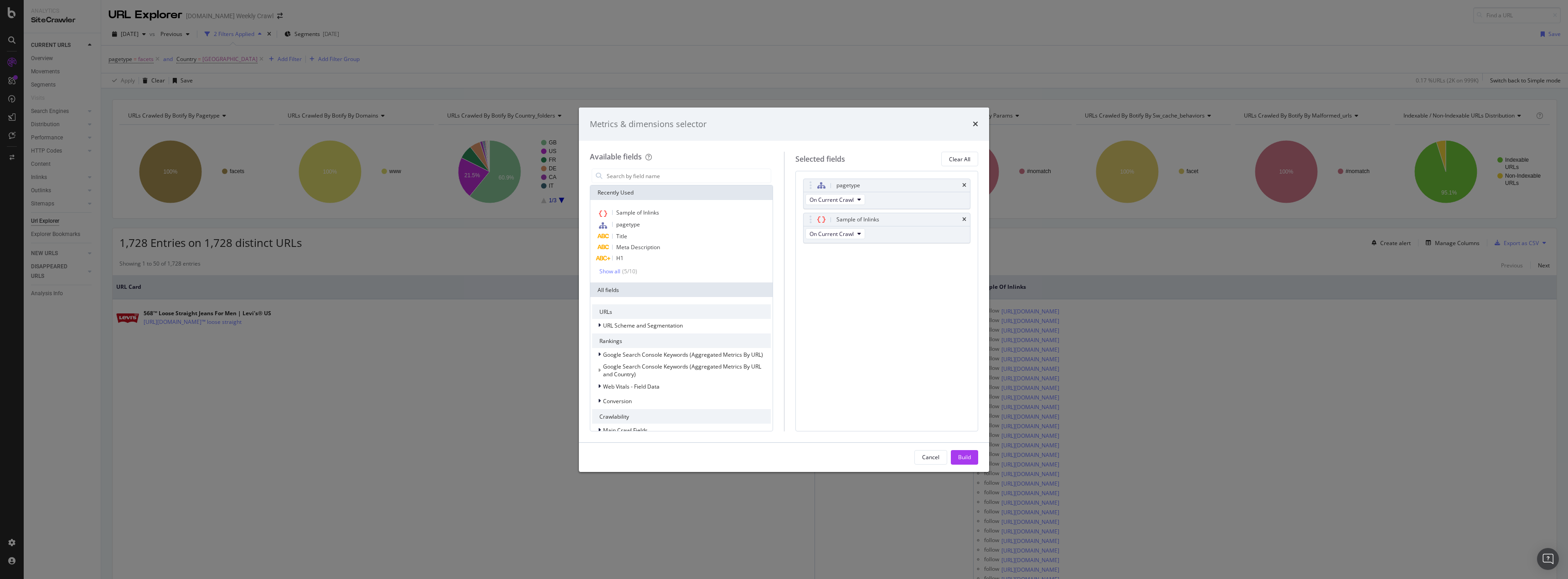
type input "s"
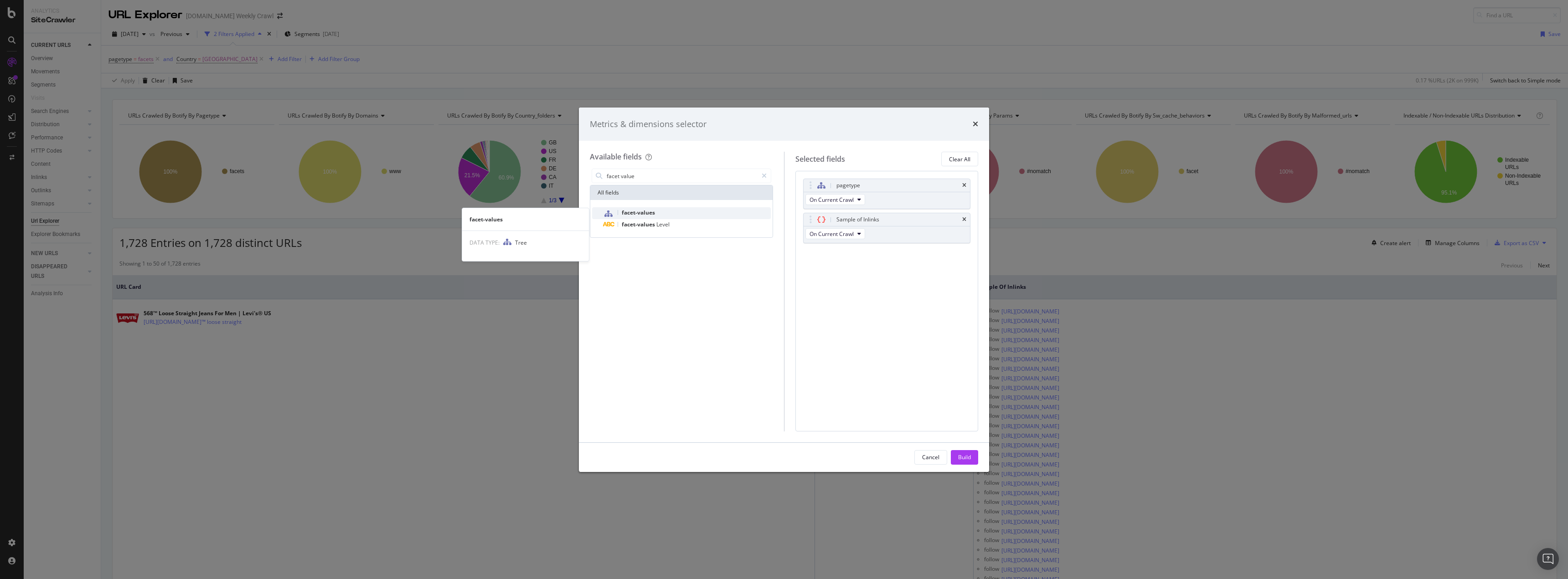
type input "facet value"
click at [687, 209] on div "facet-values" at bounding box center [687, 212] width 168 height 11
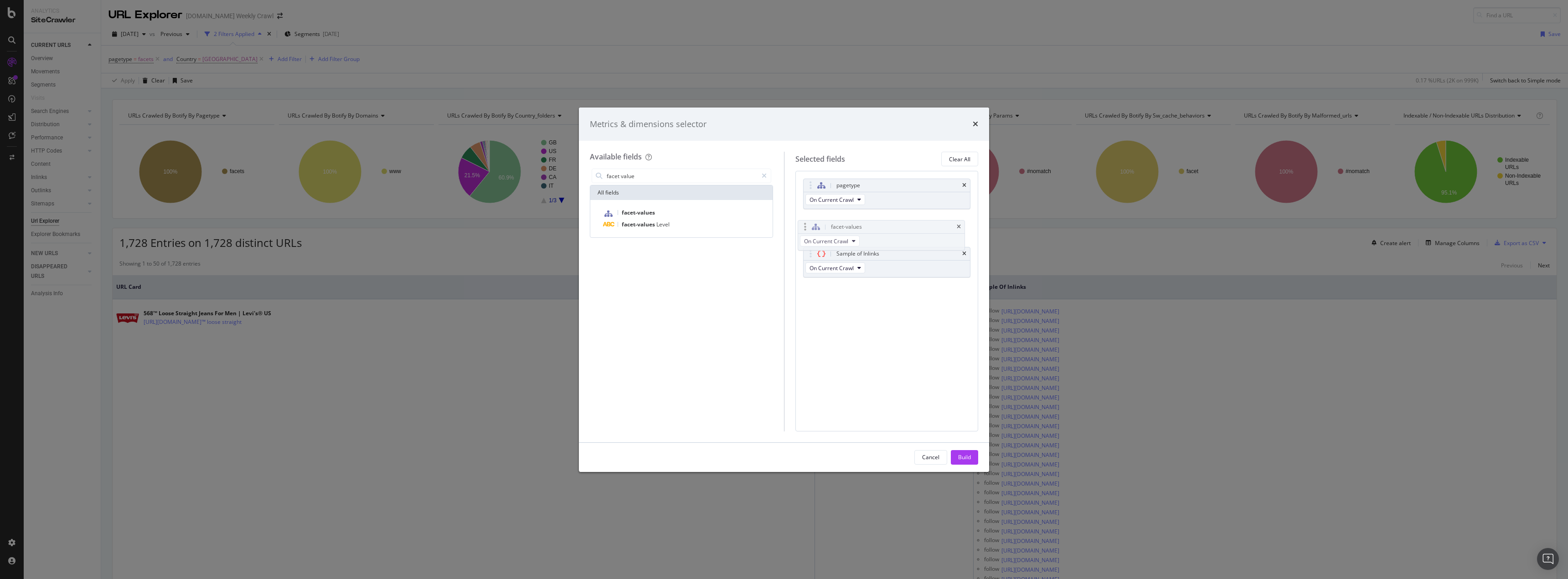
drag, startPoint x: 883, startPoint y: 247, endPoint x: 877, endPoint y: 220, distance: 27.7
click at [877, 220] on body "Analytics SiteCrawler CURRENT URLS Overview Movements Segments Visits Search En…" at bounding box center [784, 290] width 1568 height 579
click at [967, 454] on div "Build" at bounding box center [964, 457] width 13 height 8
click at [966, 454] on div "URLs Crawled By Botify By pagetype Chart (by Value) Table Expand Export as CSV …" at bounding box center [834, 333] width 1467 height 490
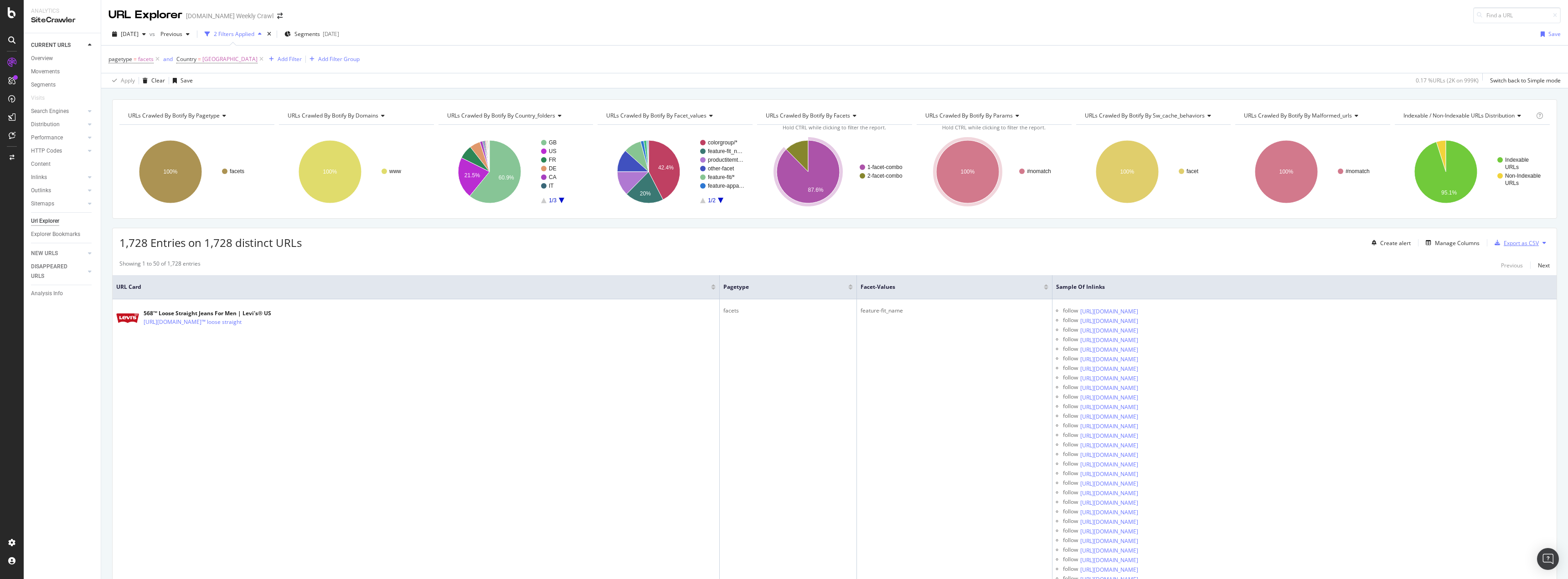
click at [1513, 237] on div "Export as CSV" at bounding box center [1514, 243] width 48 height 14
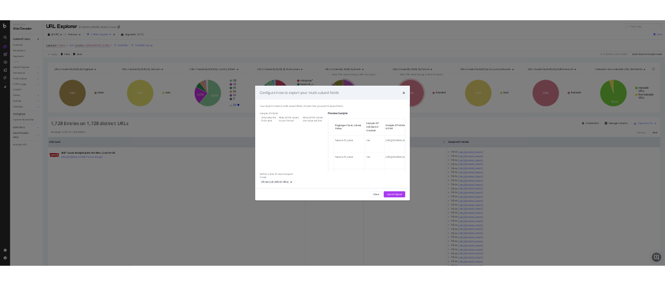
scroll to position [0, 249]
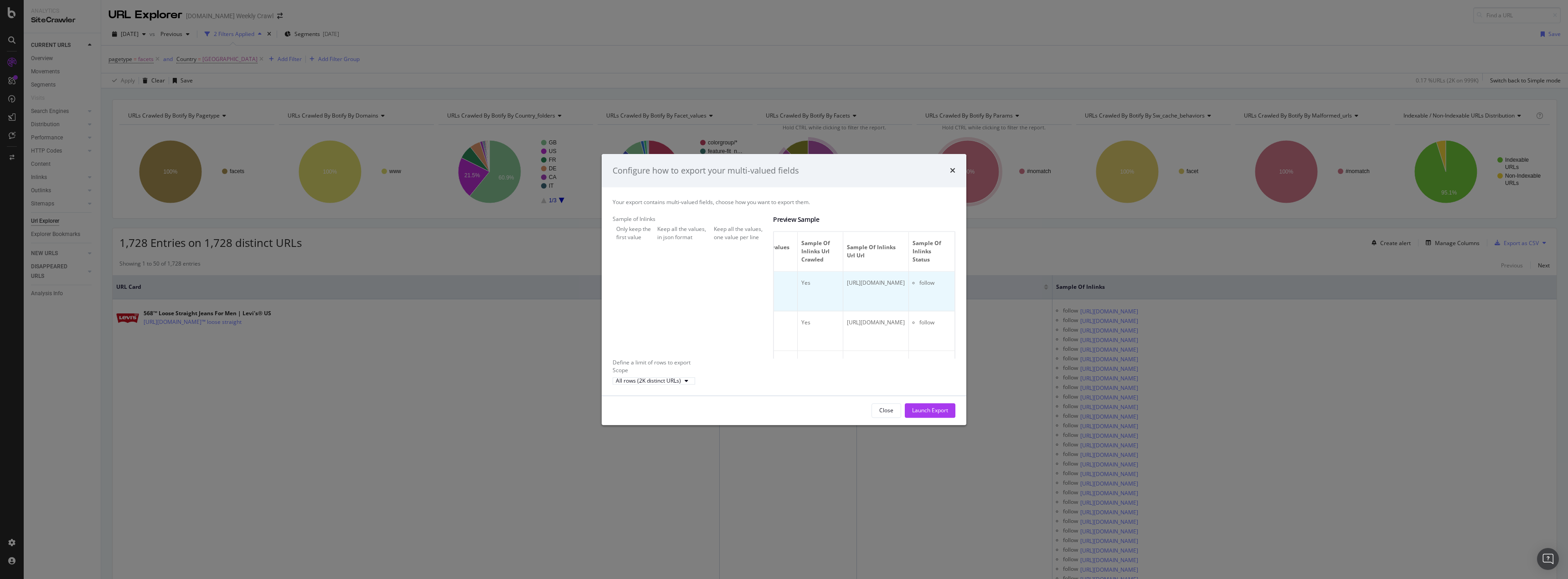
drag, startPoint x: 849, startPoint y: 331, endPoint x: 933, endPoint y: 294, distance: 91.8
click at [946, 290] on tr "https://www.levi.com/US/en_US/clothing/men/jeans/c/levi_clothing_men_jeans/face…" at bounding box center [794, 291] width 321 height 39
click at [909, 296] on td "[URL][DOMAIN_NAME]" at bounding box center [875, 291] width 66 height 39
click at [952, 168] on icon "times" at bounding box center [953, 171] width 5 height 7
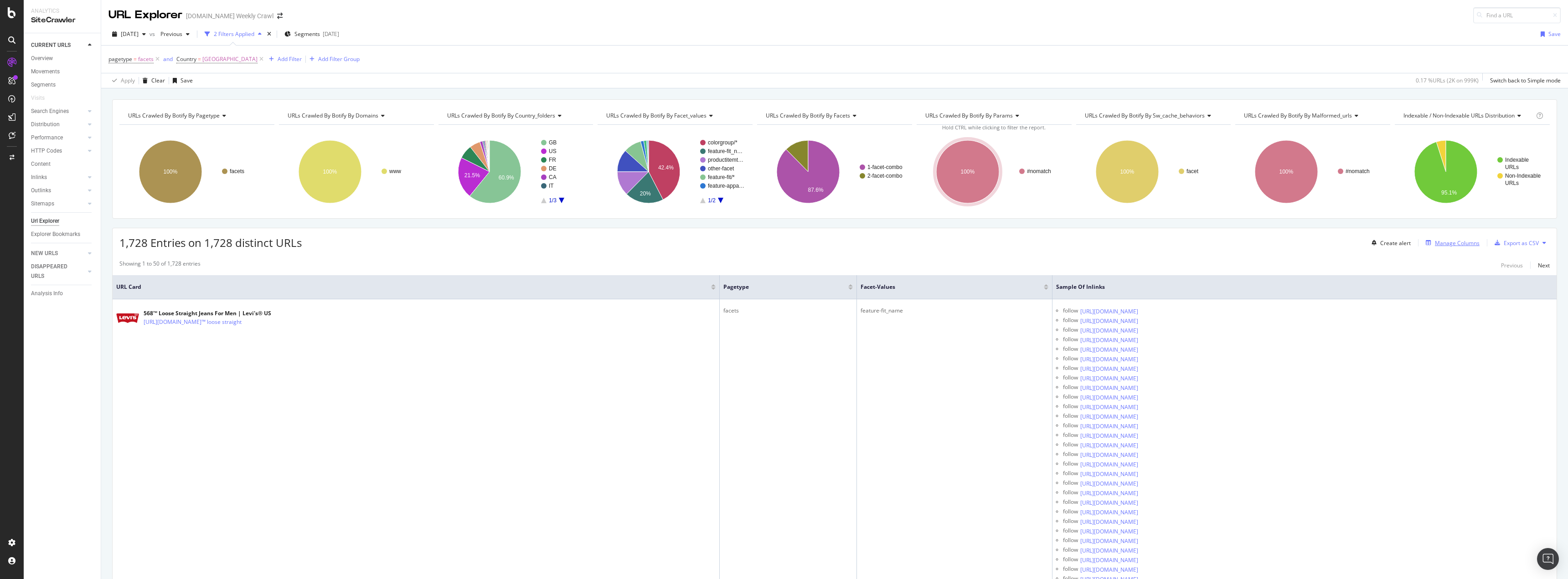
click at [1451, 240] on div "Manage Columns" at bounding box center [1457, 243] width 45 height 8
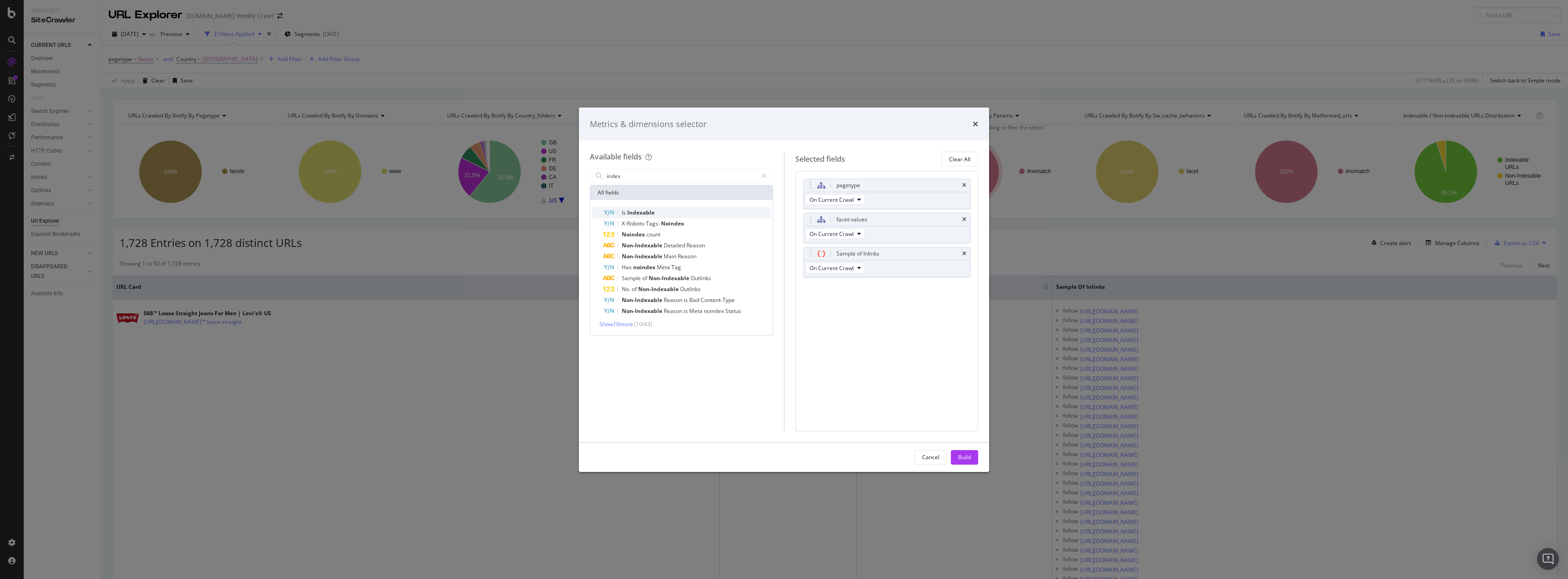
click at [674, 216] on div "Is Indexable" at bounding box center [687, 212] width 168 height 11
drag, startPoint x: 913, startPoint y: 298, endPoint x: 911, endPoint y: 267, distance: 31.1
click at [911, 267] on body "Analytics SiteCrawler CURRENT URLS Overview Movements Segments Visits Search En…" at bounding box center [784, 290] width 1568 height 579
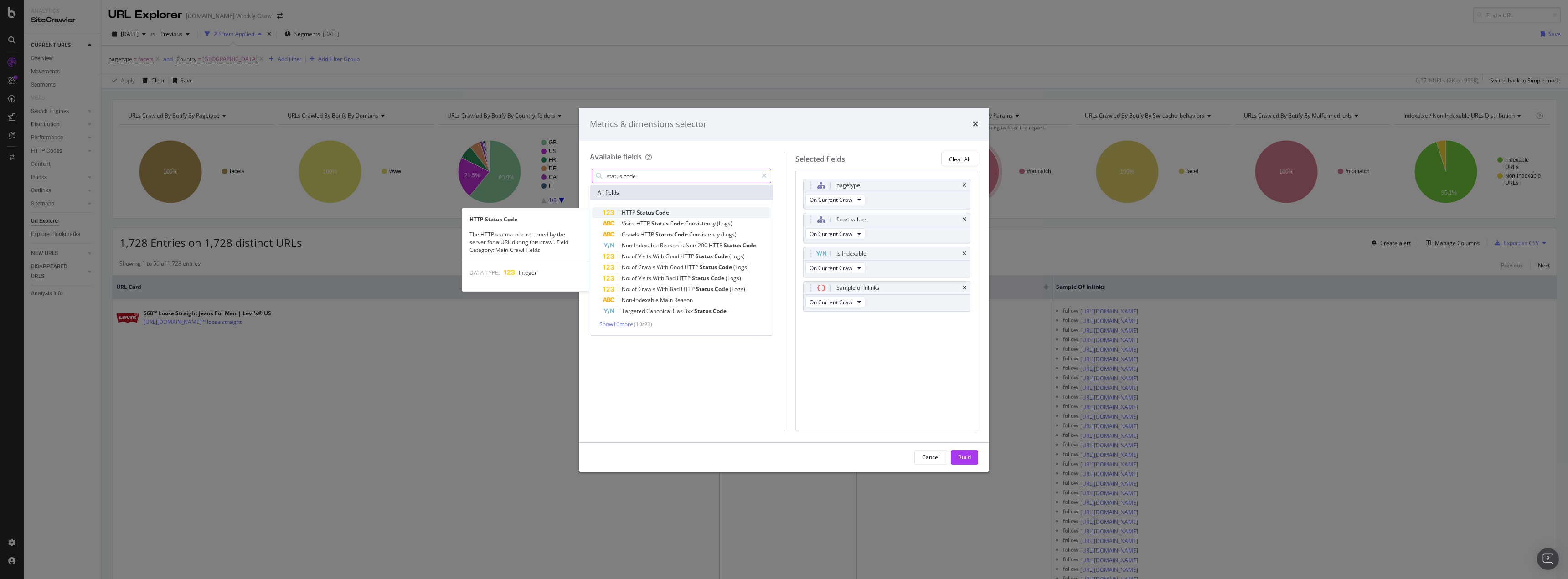
type input "status code"
click at [682, 208] on div "HTTP Status Code" at bounding box center [687, 212] width 168 height 11
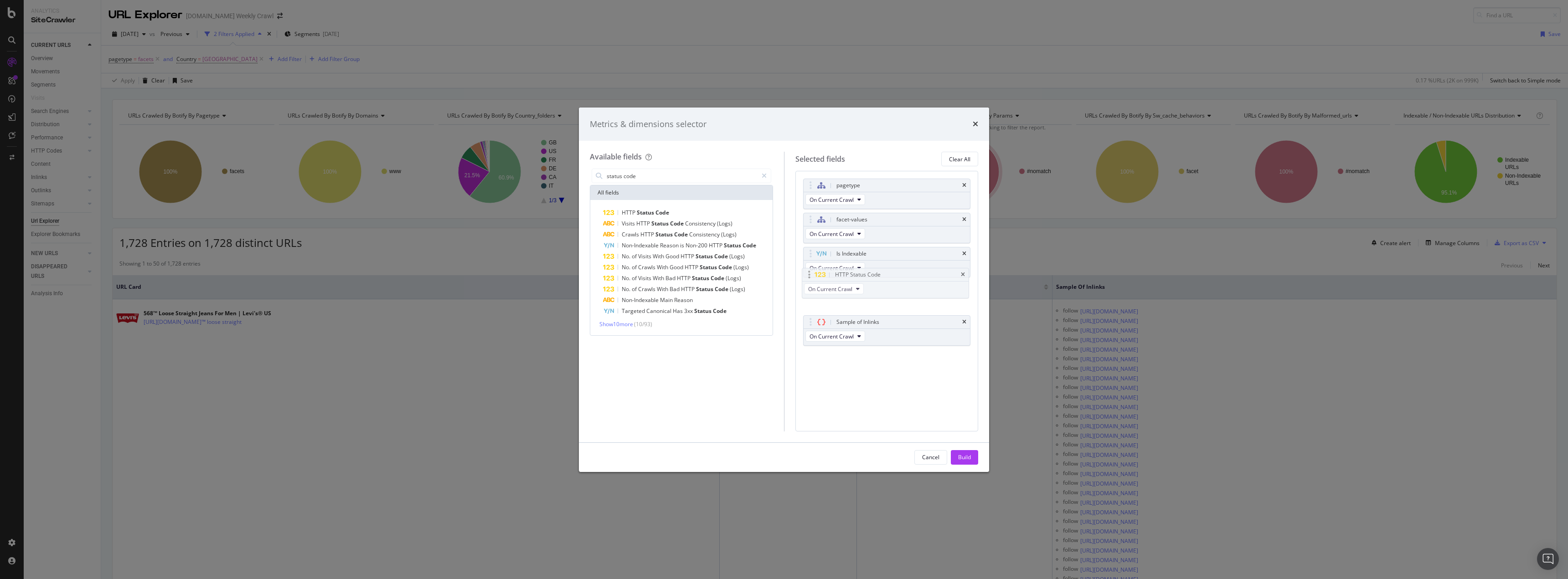
drag, startPoint x: 914, startPoint y: 331, endPoint x: 912, endPoint y: 283, distance: 48.0
click at [912, 283] on body "Analytics SiteCrawler CURRENT URLS Overview Movements Segments Visits Search En…" at bounding box center [784, 290] width 1568 height 579
click at [969, 460] on div "Build" at bounding box center [964, 457] width 13 height 8
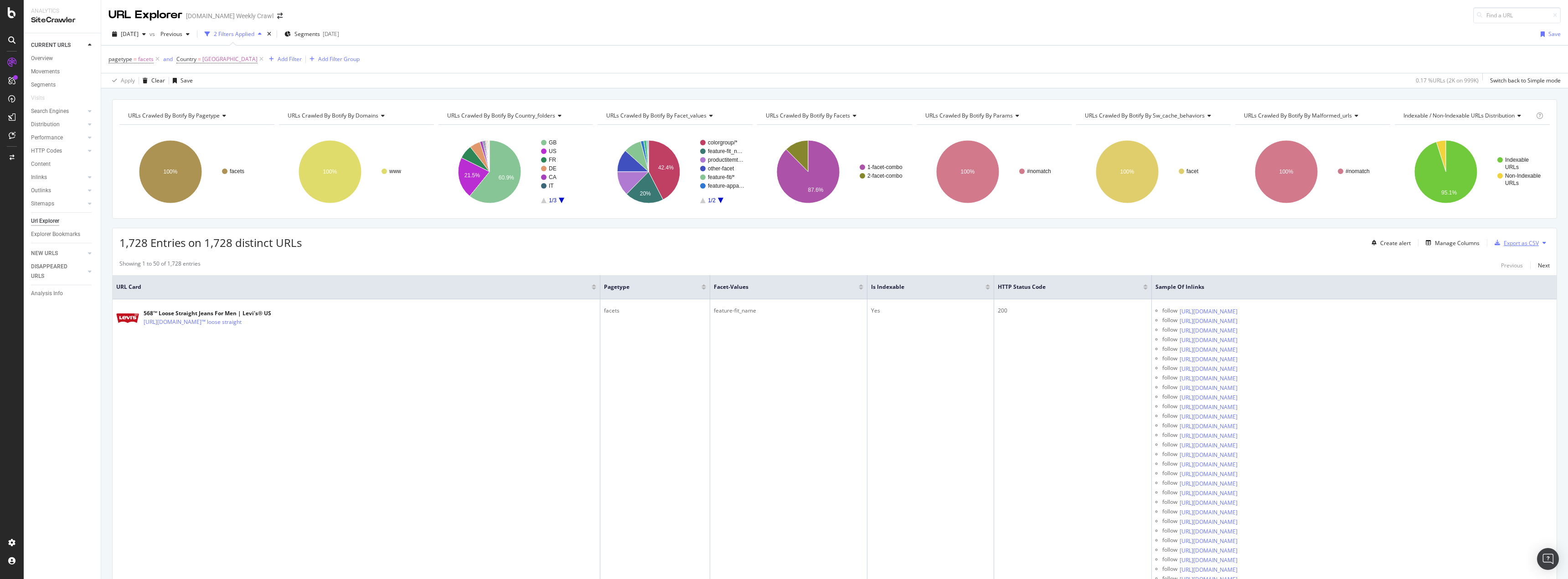
click at [1507, 247] on div "Export as CSV" at bounding box center [1514, 243] width 48 height 14
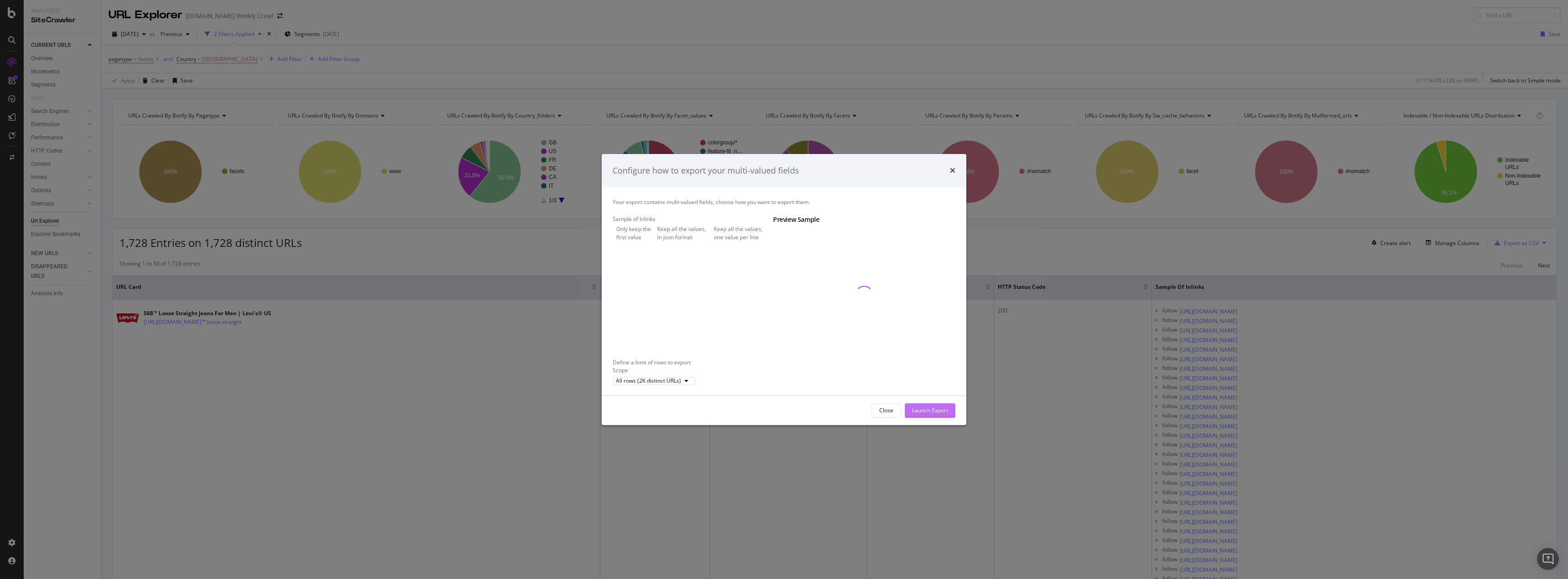
click at [944, 414] on div "Launch Export" at bounding box center [930, 411] width 36 height 8
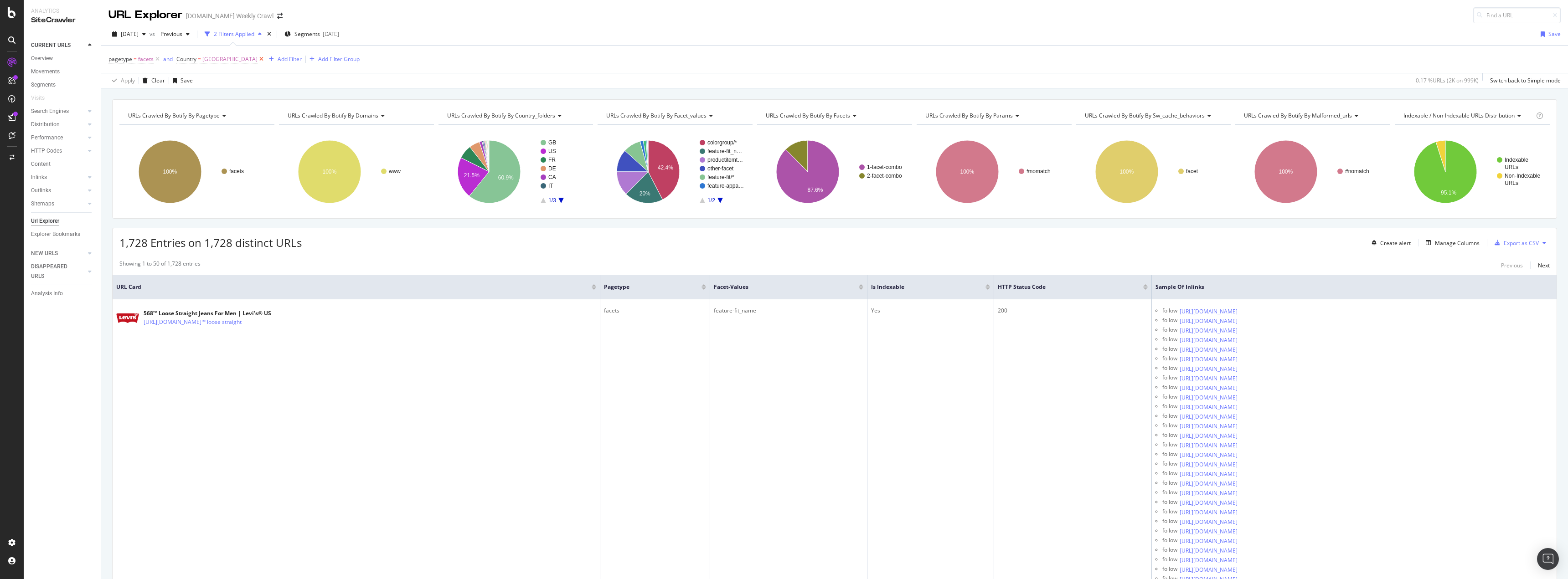
click at [257, 58] on icon at bounding box center [261, 59] width 8 height 9
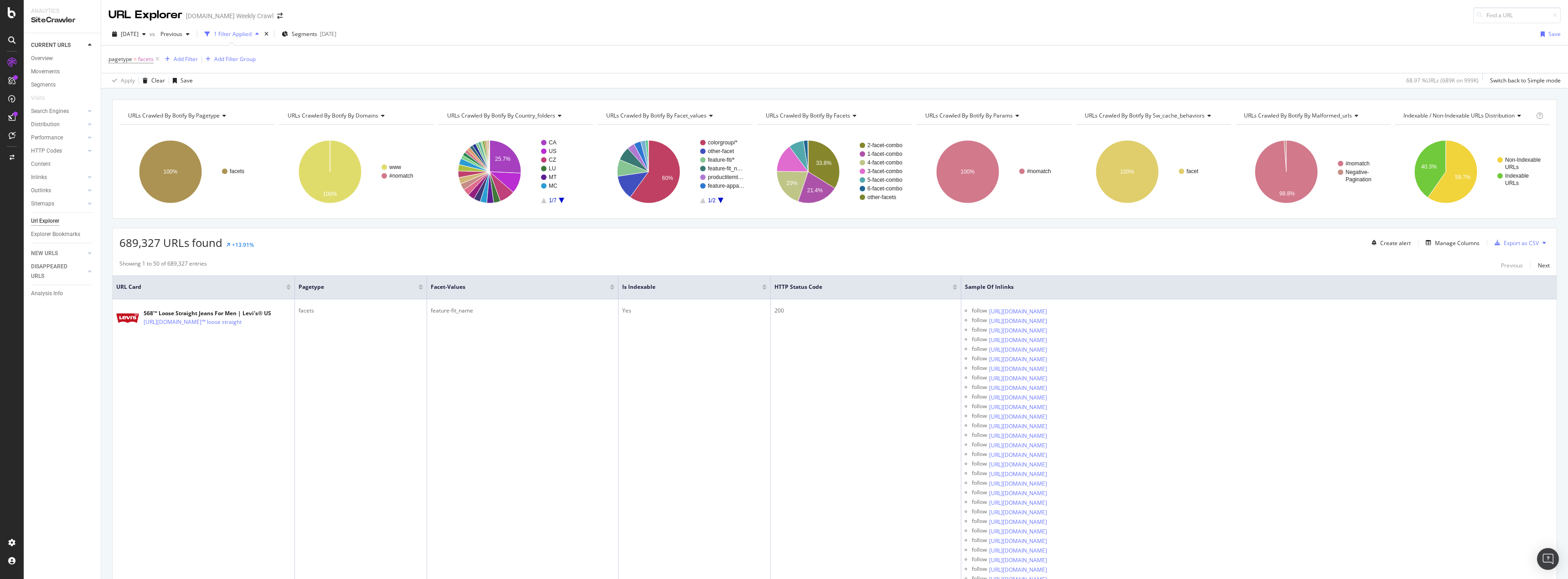
click at [560, 199] on icon "A chart." at bounding box center [562, 200] width 5 height 5
click at [559, 197] on rect "A chart." at bounding box center [563, 171] width 45 height 63
click at [546, 198] on rect "A chart." at bounding box center [563, 171] width 45 height 63
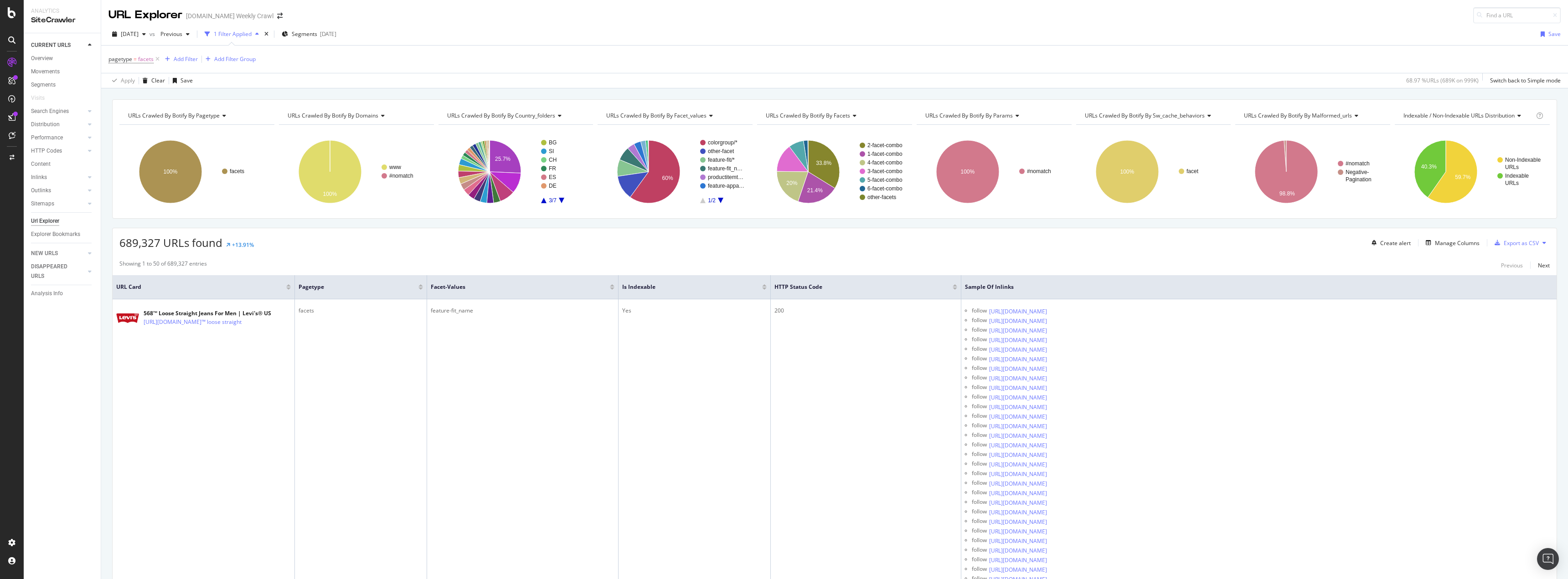
click at [544, 201] on rect "A chart." at bounding box center [563, 171] width 45 height 63
click at [543, 204] on rect "A chart." at bounding box center [515, 172] width 155 height 79
click at [542, 203] on icon "A chart." at bounding box center [543, 200] width 5 height 5
click at [541, 204] on rect "A chart." at bounding box center [515, 172] width 155 height 79
click at [541, 204] on icon "A chart." at bounding box center [543, 200] width 5 height 5
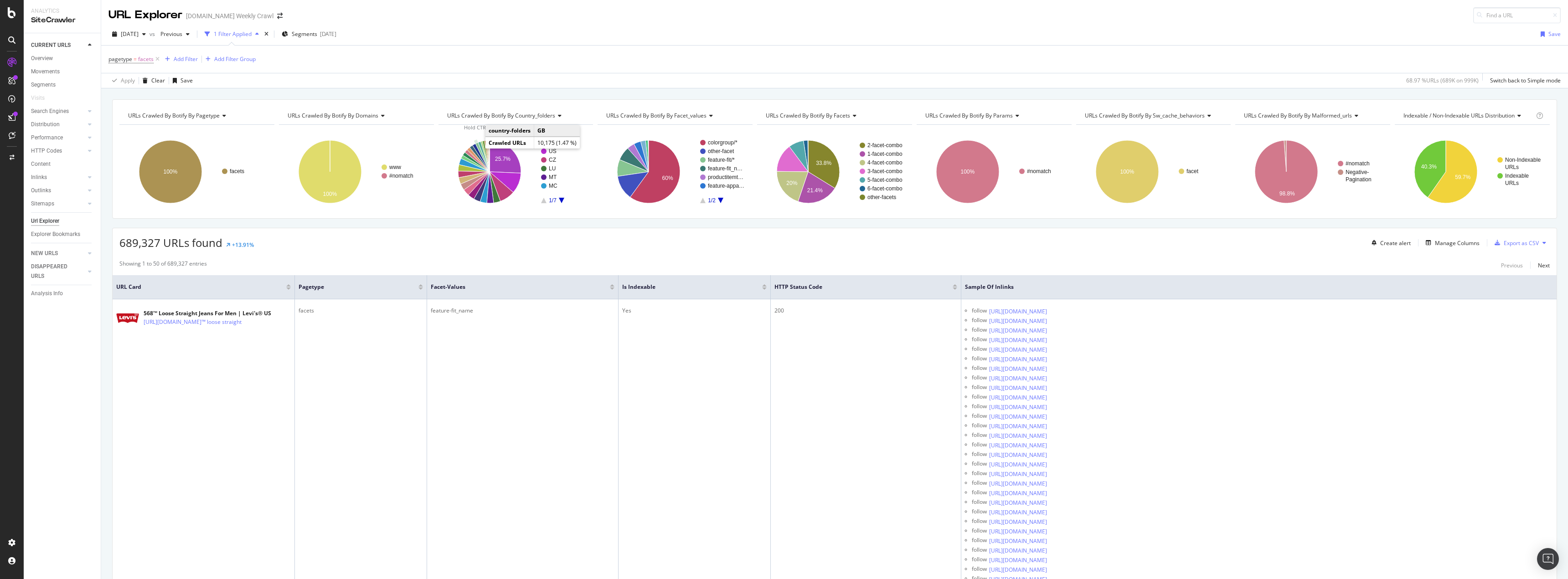
click at [478, 147] on icon "A chart." at bounding box center [482, 157] width 14 height 29
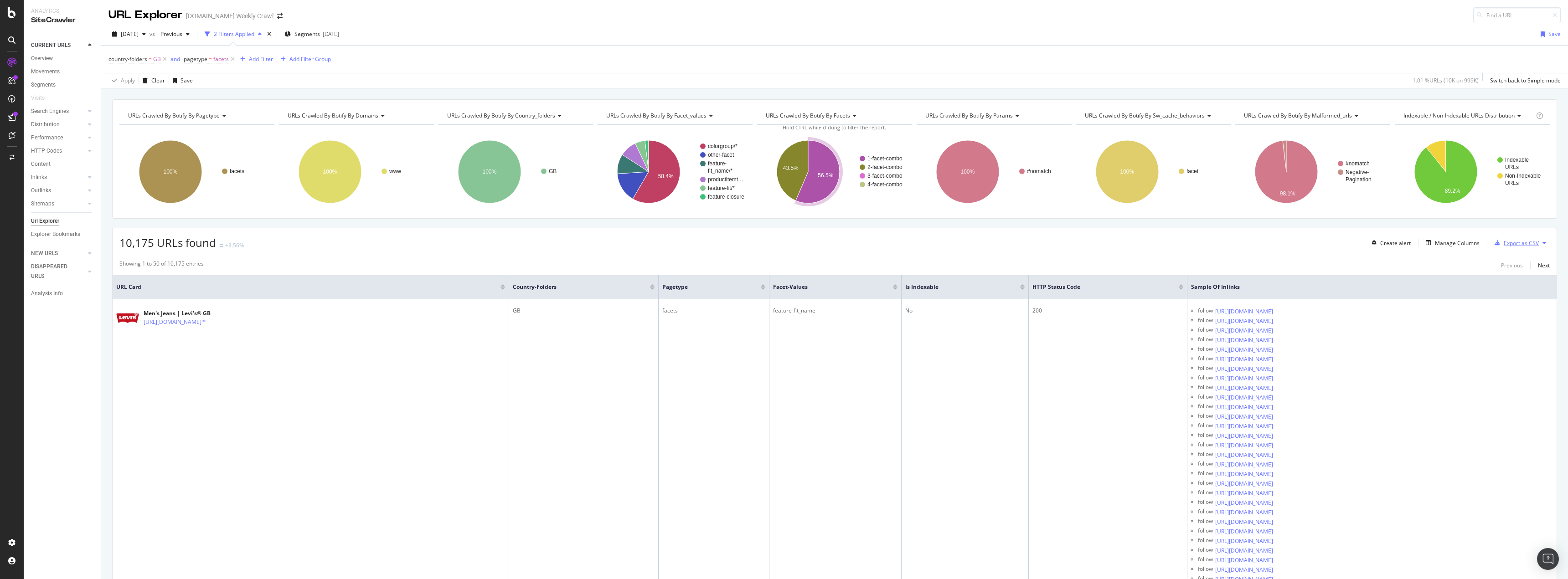
click at [1520, 241] on div "Export as CSV" at bounding box center [1521, 243] width 35 height 8
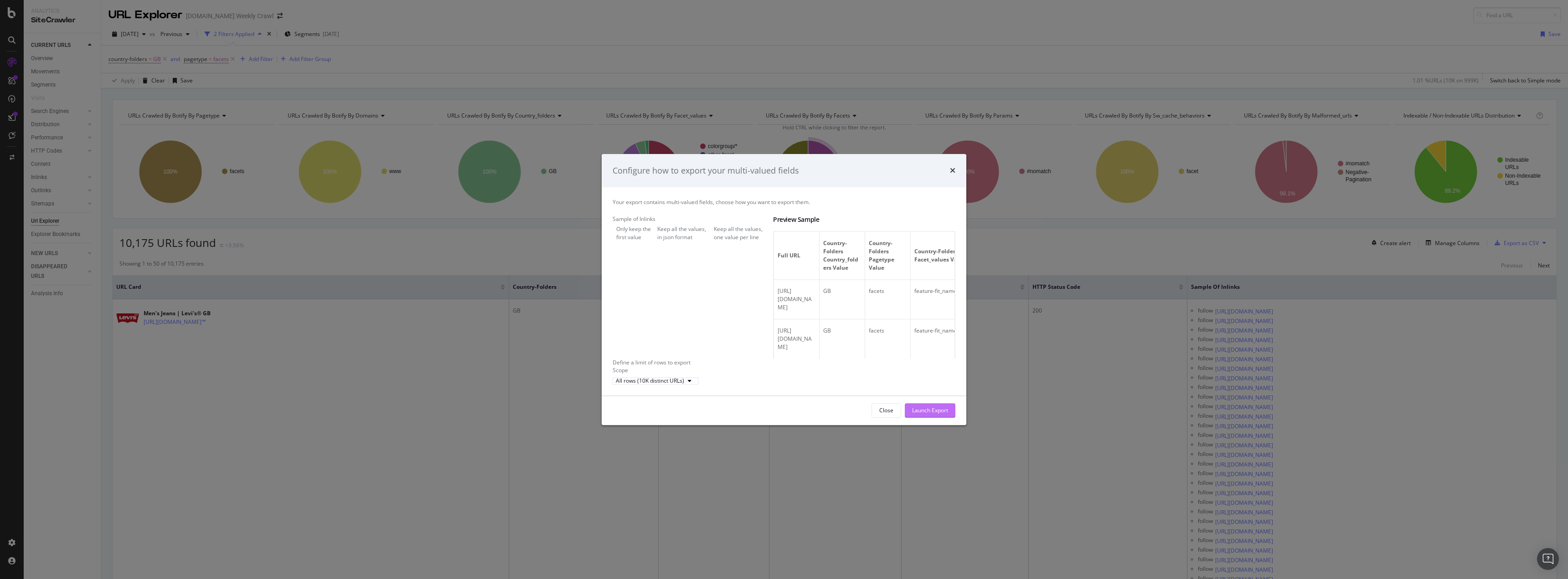
click at [945, 414] on div "Launch Export" at bounding box center [930, 411] width 36 height 8
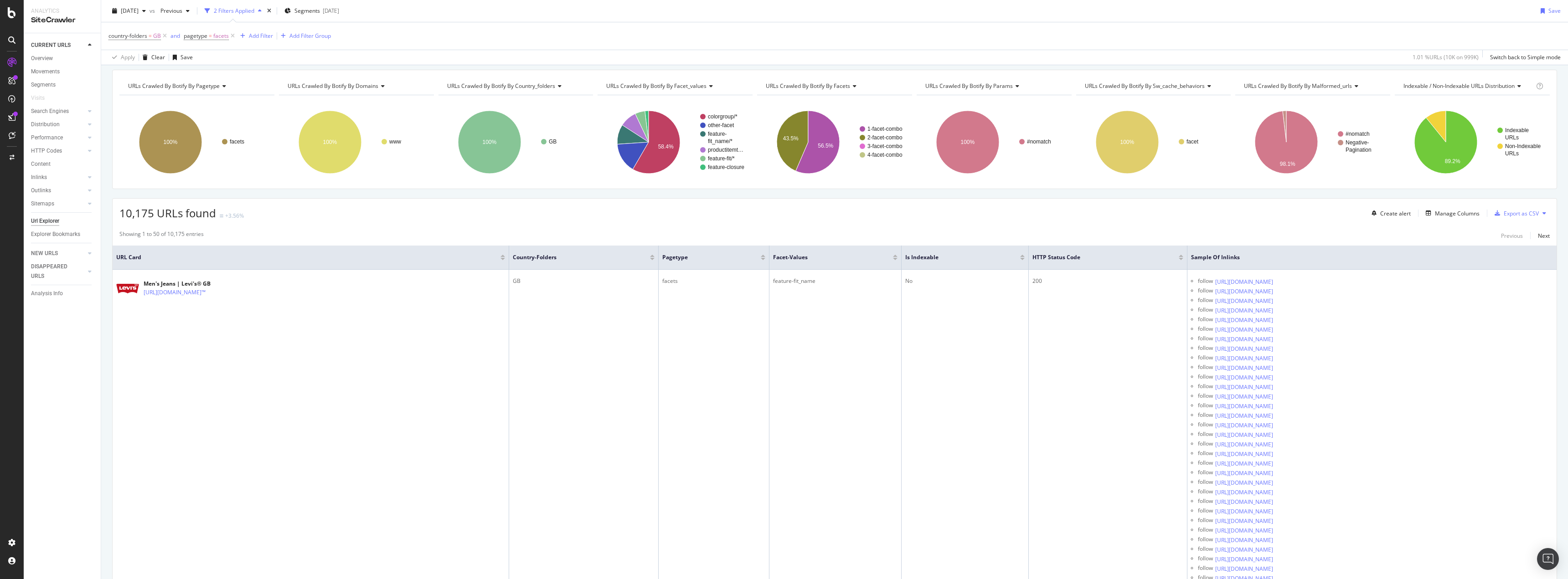
scroll to position [46, 0]
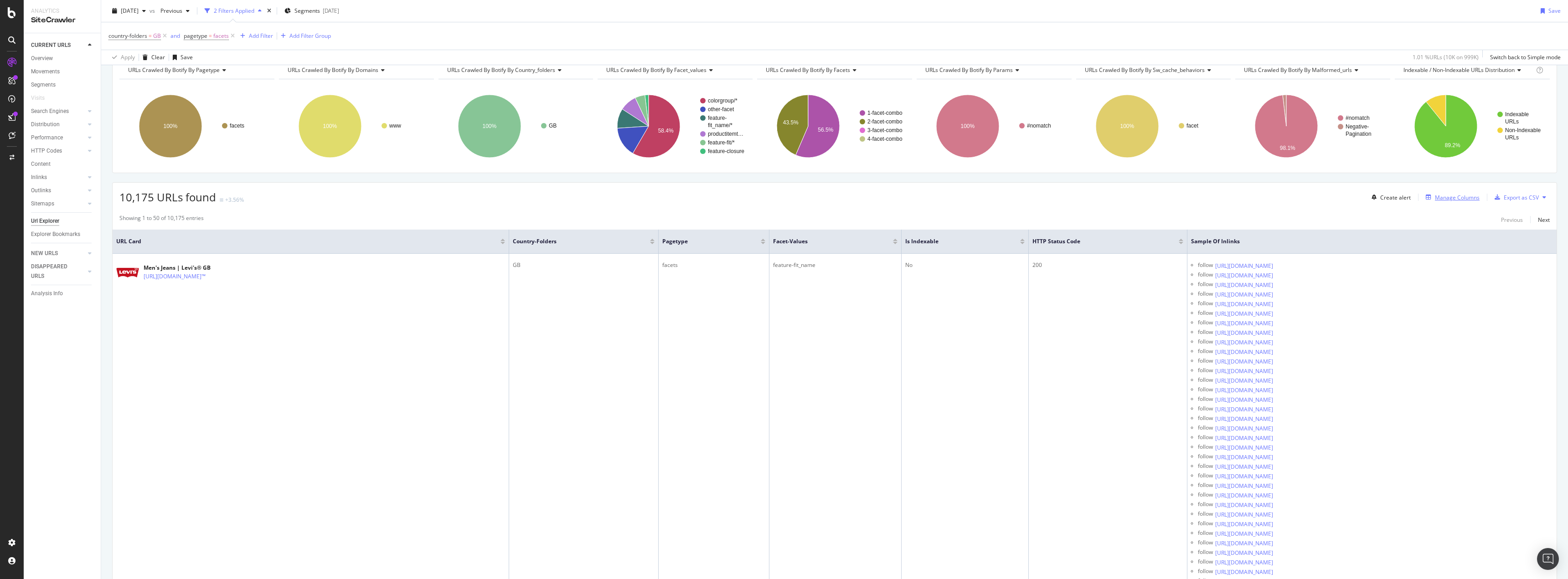
click at [1435, 200] on div "Manage Columns" at bounding box center [1457, 197] width 45 height 8
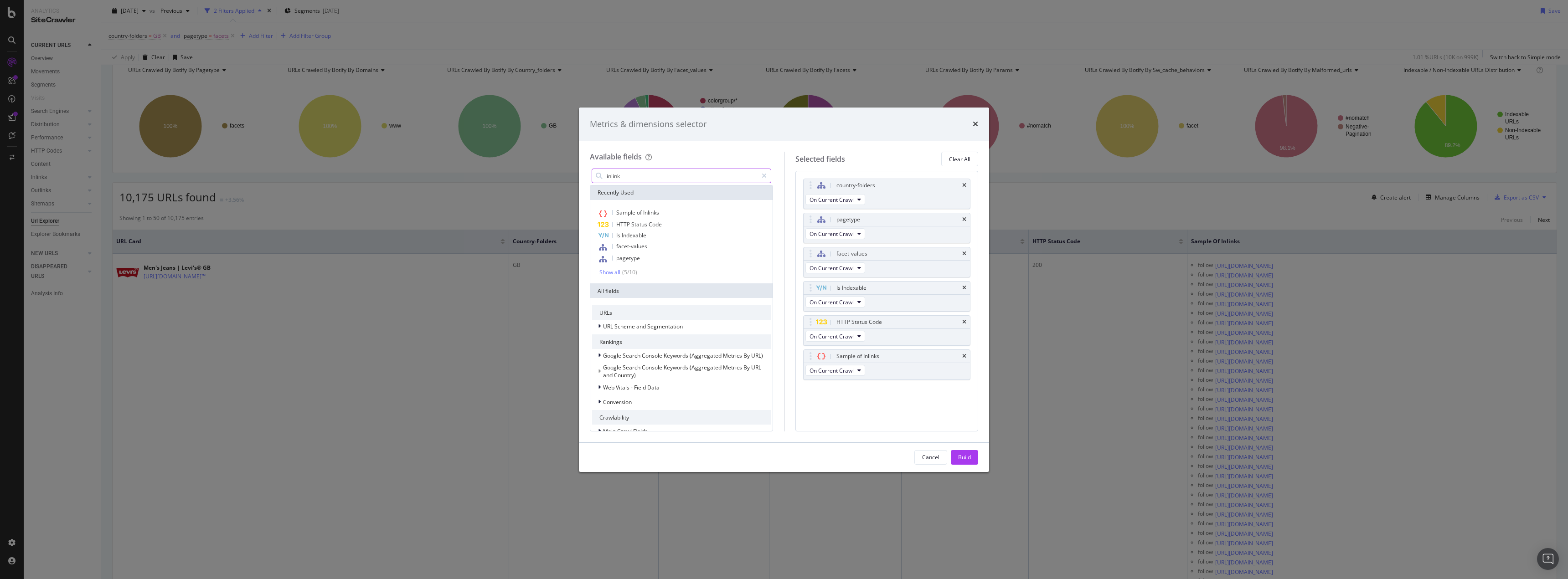
type input "inlink"
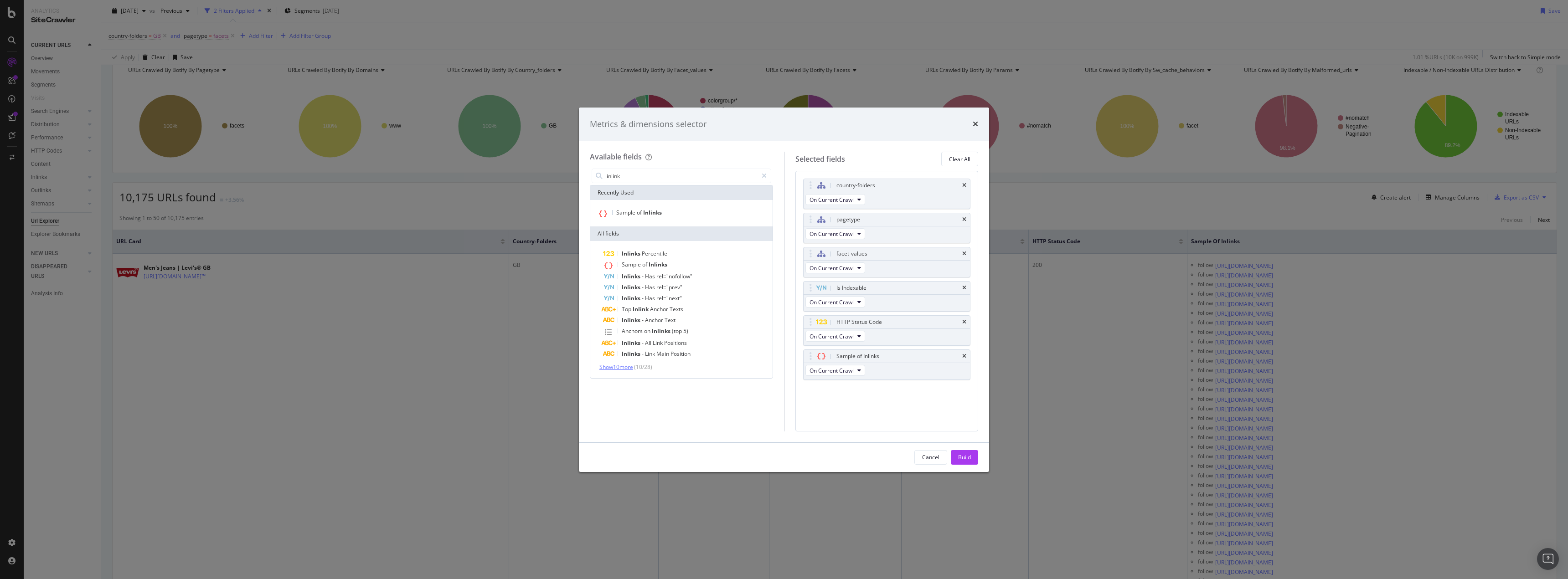
click at [616, 369] on span "Show 10 more" at bounding box center [616, 367] width 33 height 8
click at [664, 354] on div "No. of Inlinks" at bounding box center [687, 352] width 168 height 11
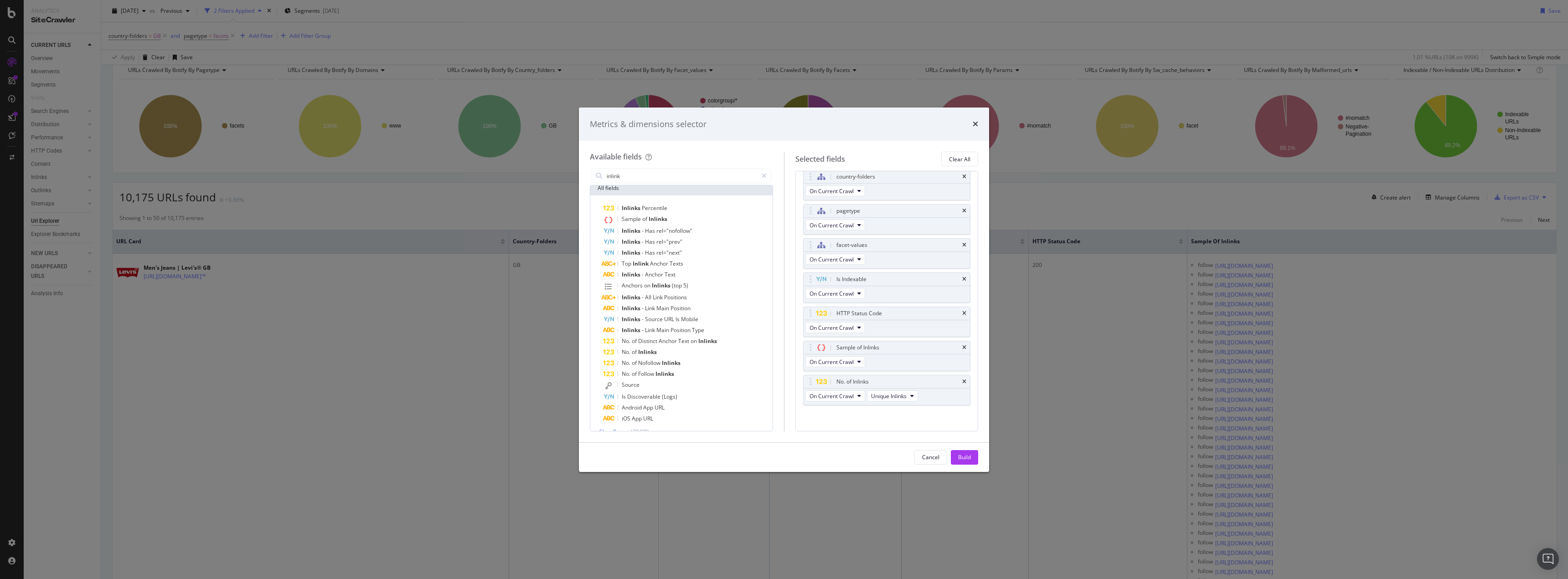
scroll to position [14, 0]
click at [969, 460] on div "Build" at bounding box center [964, 457] width 13 height 8
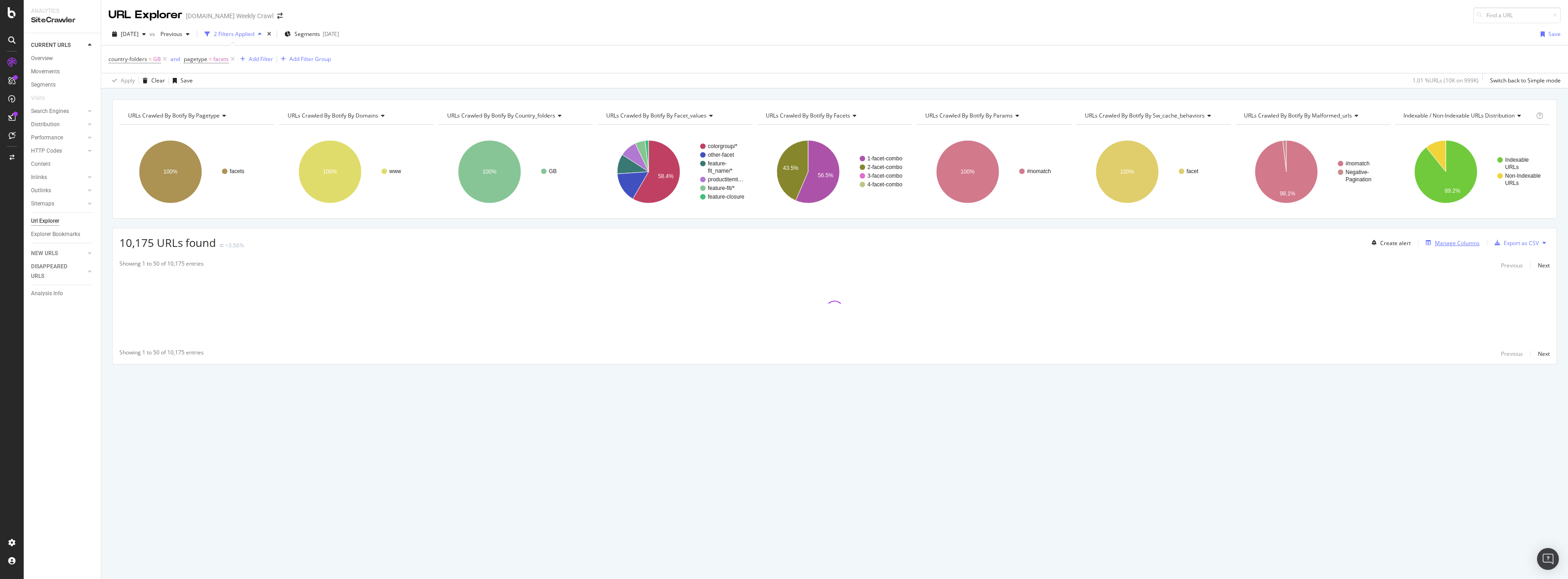
click at [1428, 240] on icon "button" at bounding box center [1428, 243] width 5 height 5
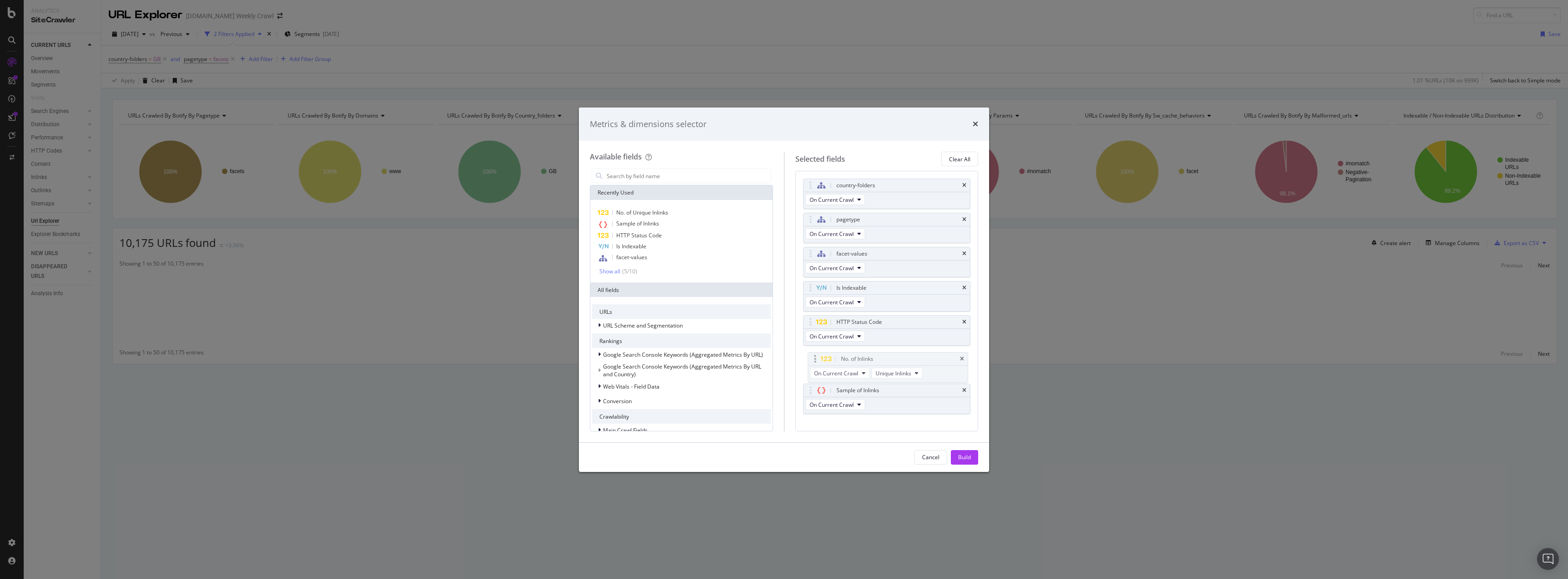
drag, startPoint x: 842, startPoint y: 390, endPoint x: 847, endPoint y: 357, distance: 33.4
click at [847, 357] on body "Analytics SiteCrawler CURRENT URLS Overview Movements Segments Visits Search En…" at bounding box center [784, 290] width 1568 height 579
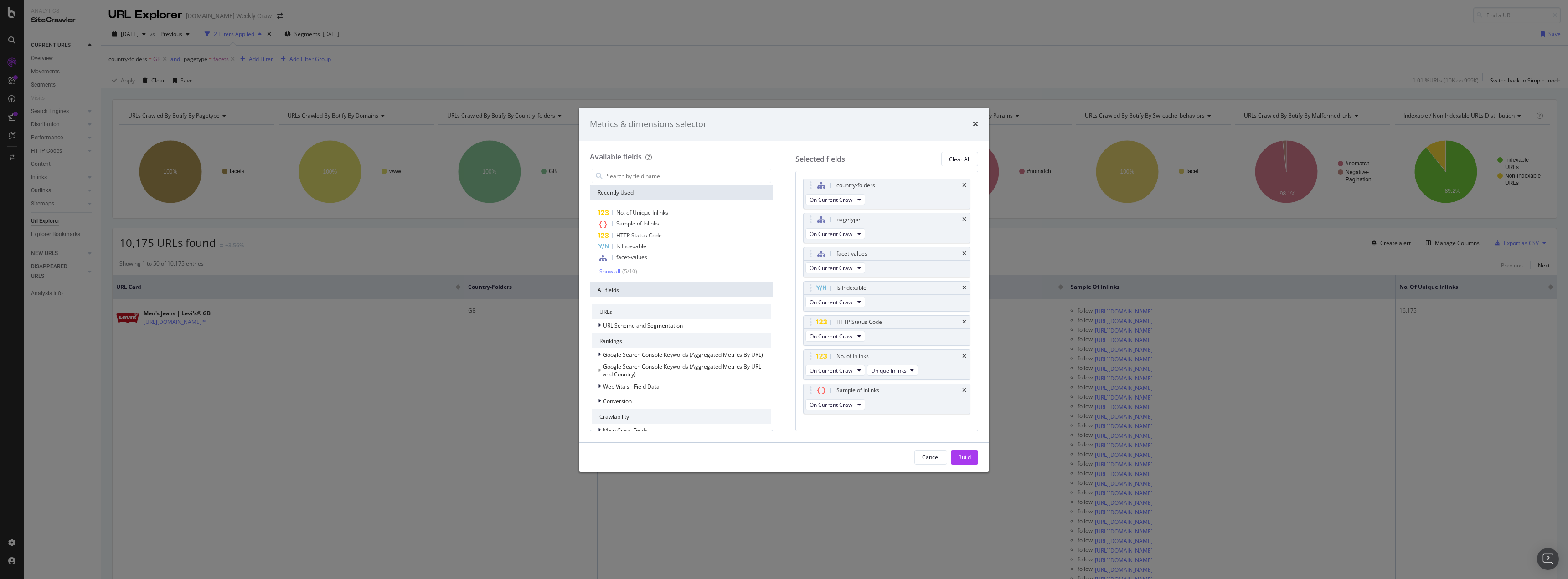
click at [965, 455] on div "Build" at bounding box center [964, 457] width 13 height 8
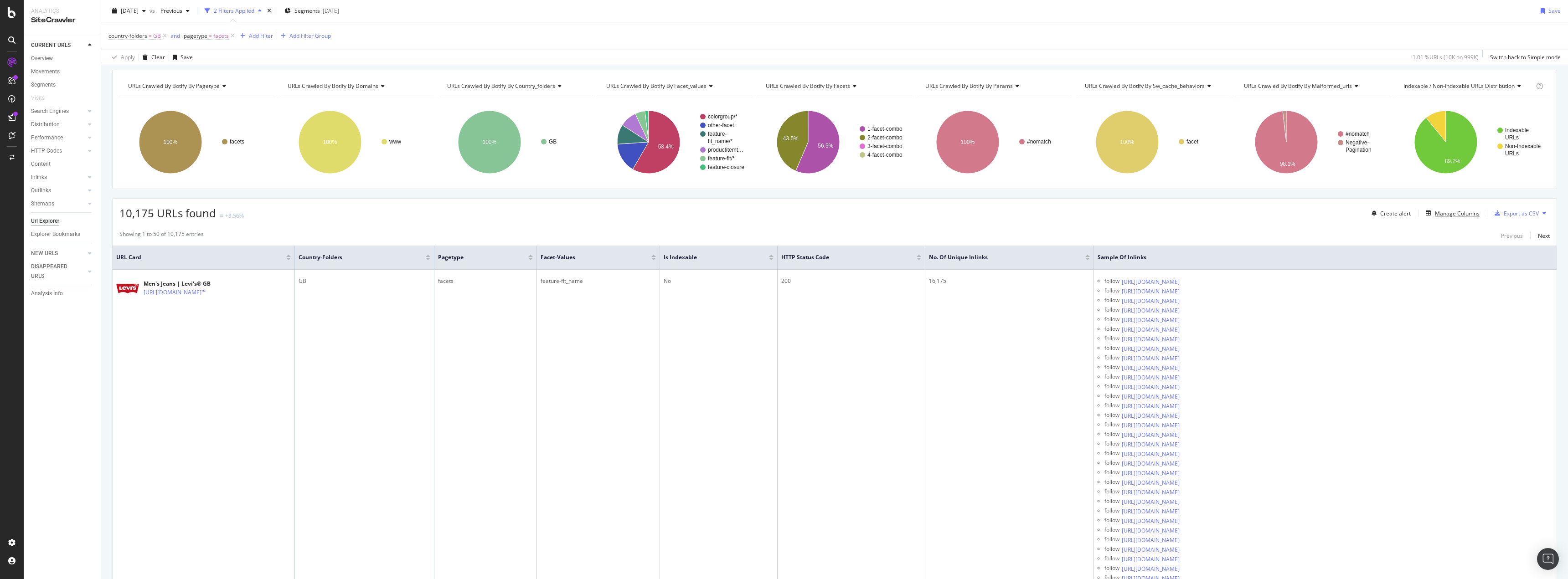
scroll to position [46, 0]
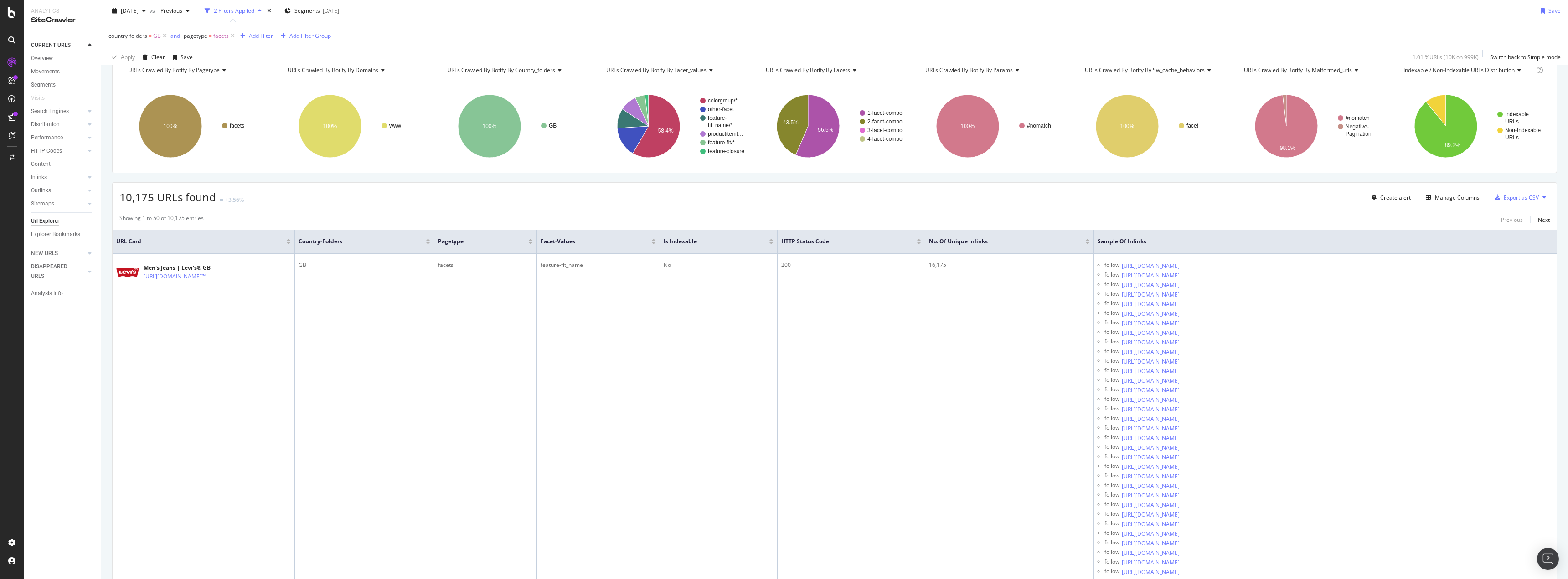
click at [1514, 198] on div "Export as CSV" at bounding box center [1521, 197] width 35 height 8
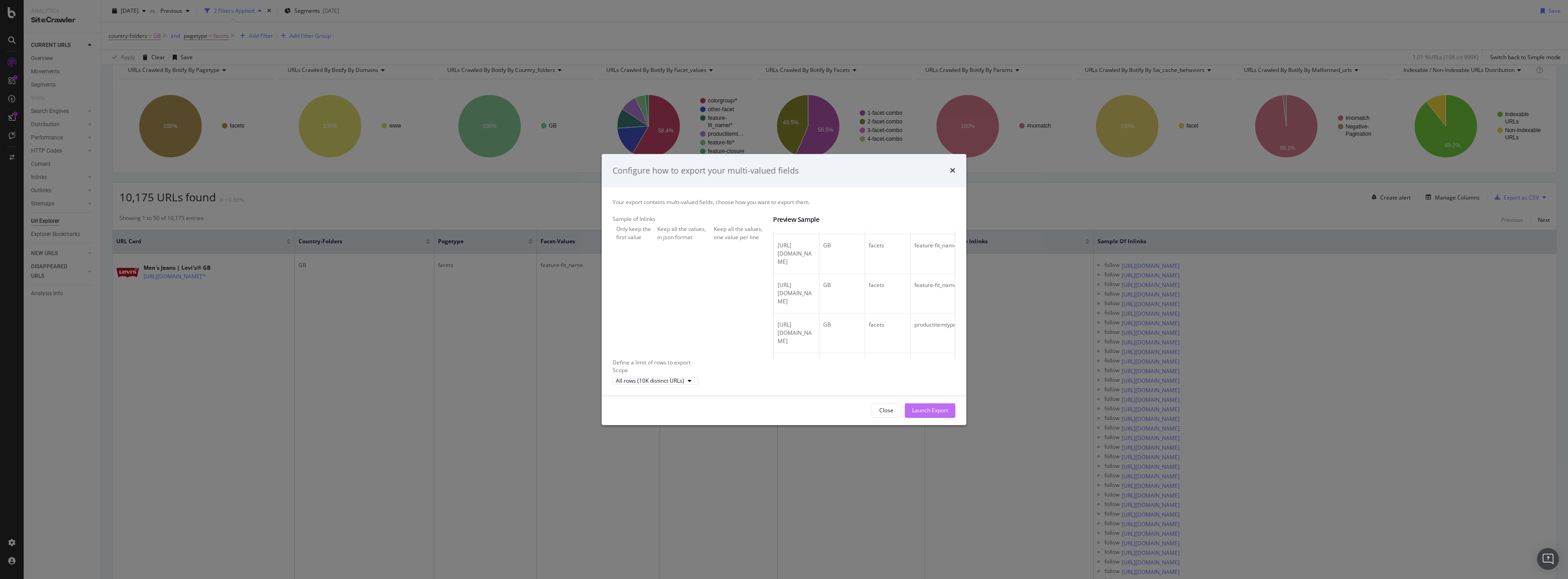
click at [929, 414] on div "Launch Export" at bounding box center [930, 411] width 36 height 8
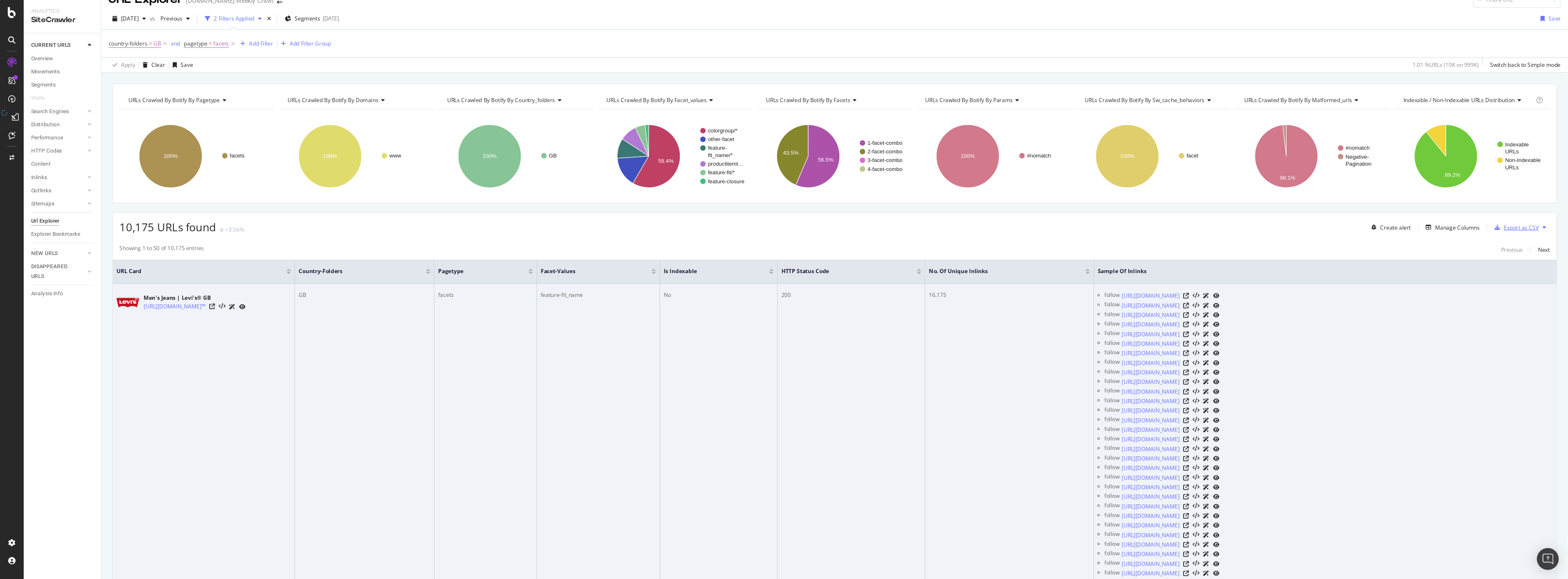
scroll to position [0, 0]
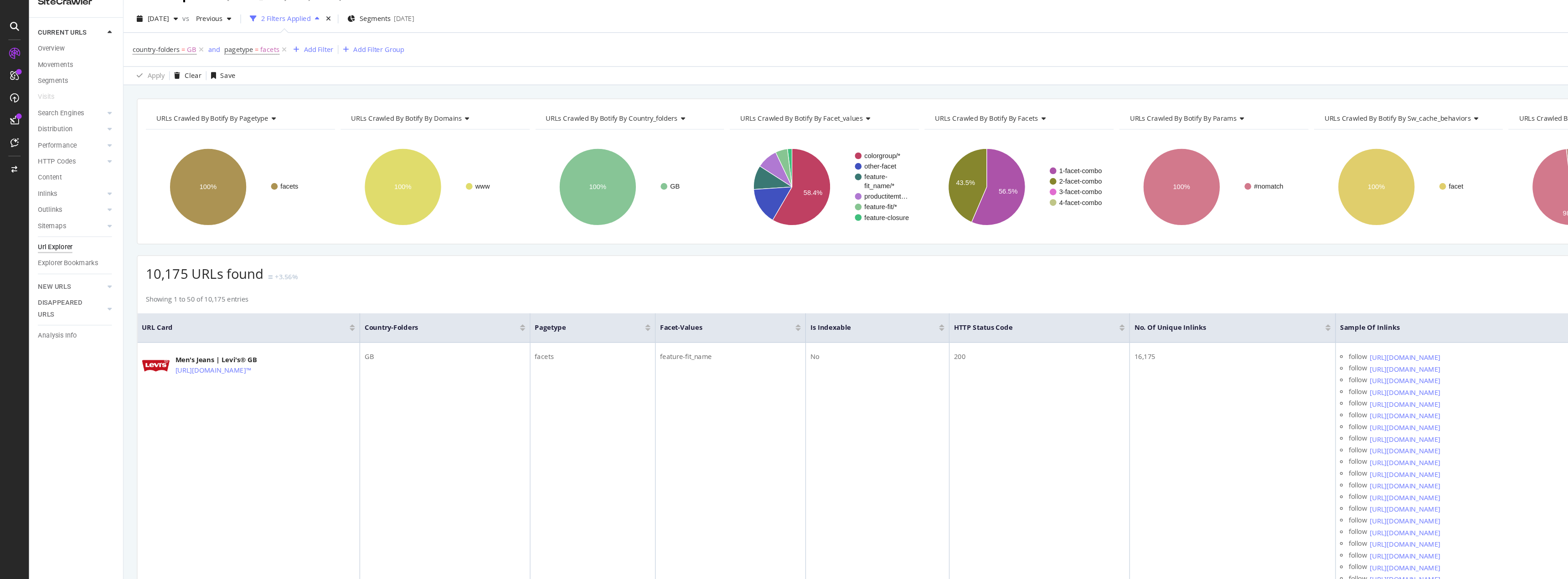
click at [676, 41] on div "2025 Sep. 11th vs Previous 2 Filters Applied Segments 2025-08-06 Save" at bounding box center [834, 36] width 1467 height 18
click at [40, 154] on div "DataExports" at bounding box center [51, 155] width 35 height 9
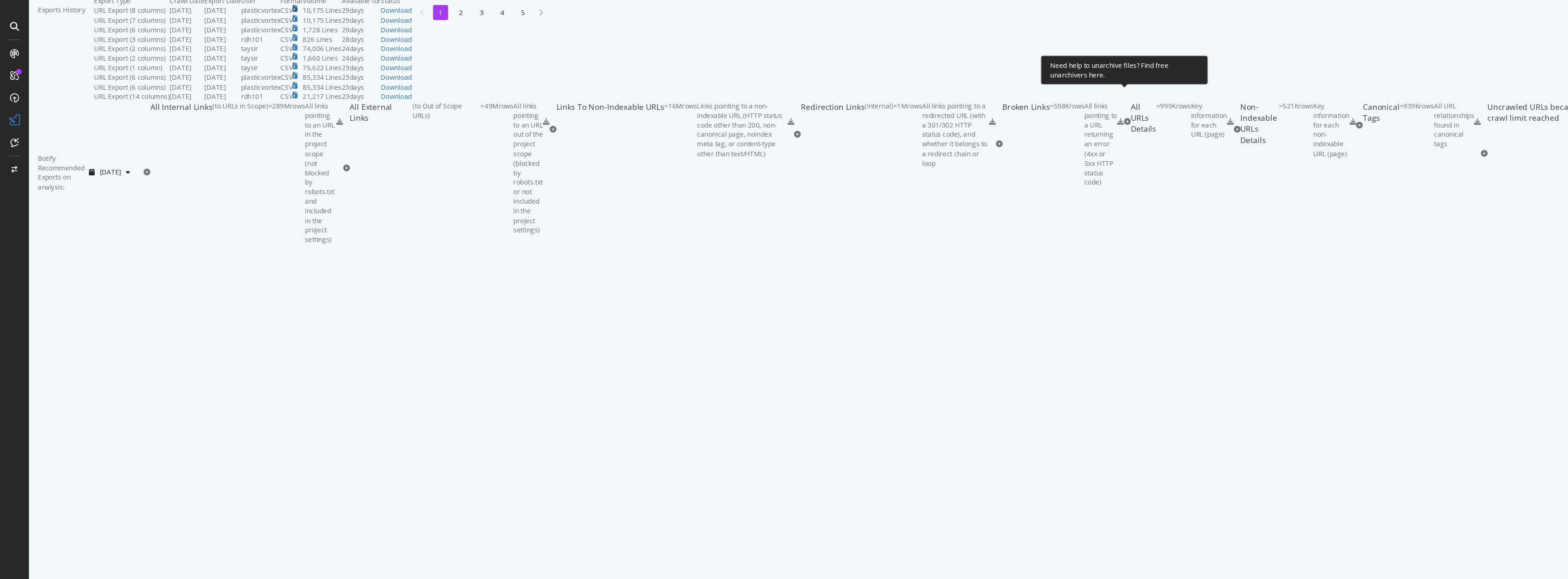
click at [244, 29] on icon at bounding box center [241, 25] width 4 height 5
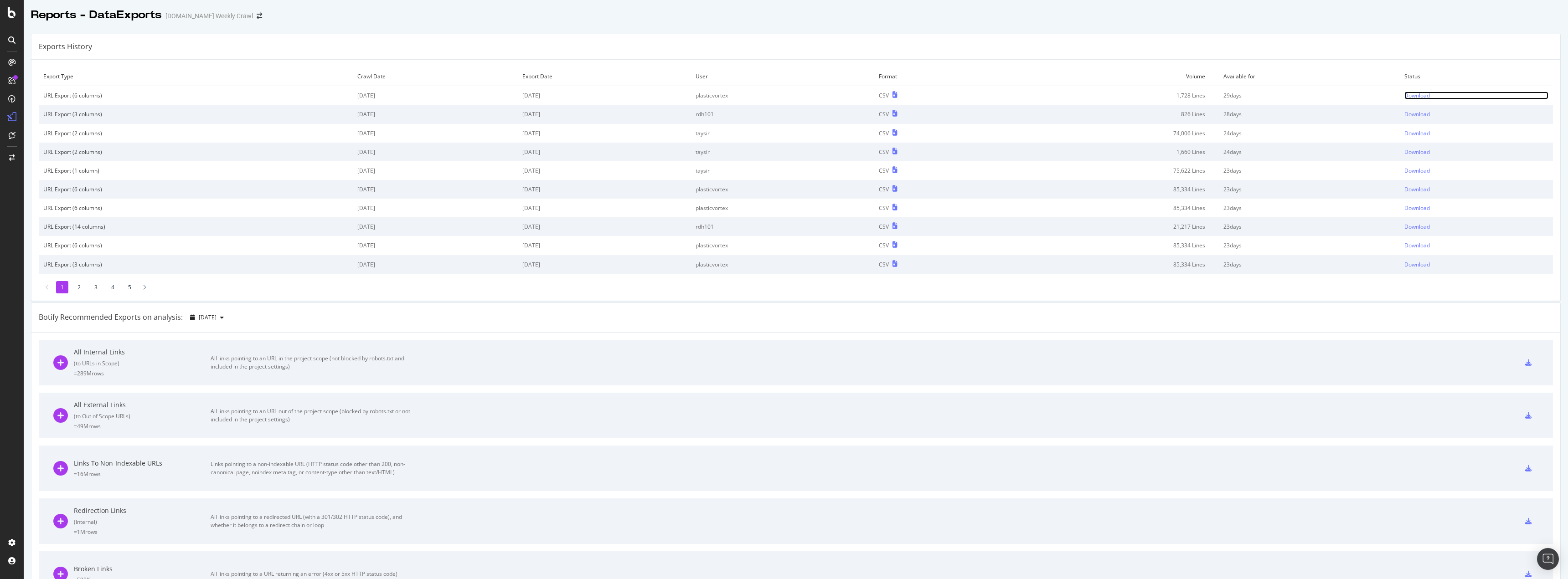
click at [1418, 96] on div "Download" at bounding box center [1417, 95] width 25 height 8
click at [1411, 99] on div "Download" at bounding box center [1417, 95] width 25 height 8
click at [1416, 95] on div "Download" at bounding box center [1417, 95] width 25 height 8
